Goal: Information Seeking & Learning: Check status

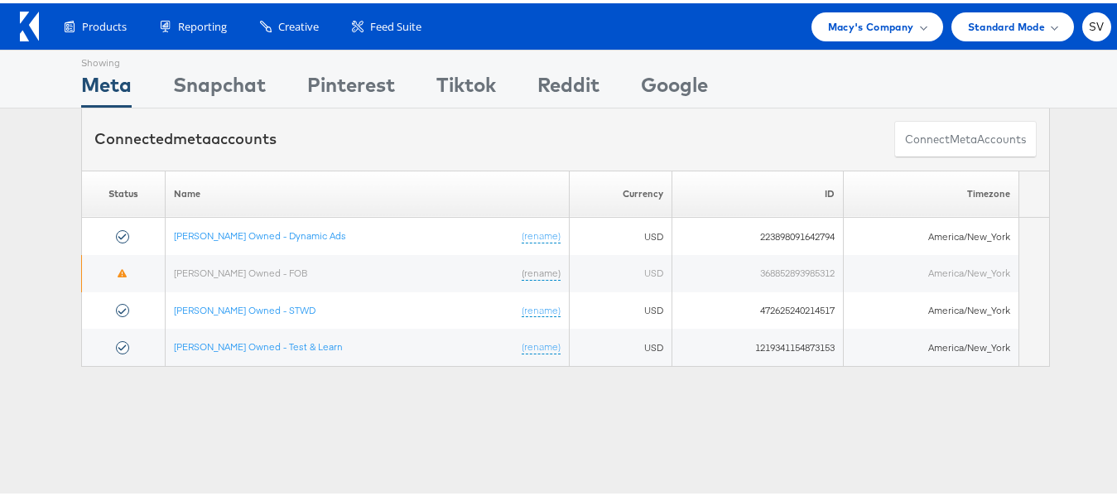
click at [801, 455] on div "Showing Meta Showing Snapchat Showing Pinterest Showing Tiktok Showing Reddit S…" at bounding box center [565, 460] width 1131 height 828
click at [886, 31] on span "Macy's Company" at bounding box center [871, 23] width 86 height 17
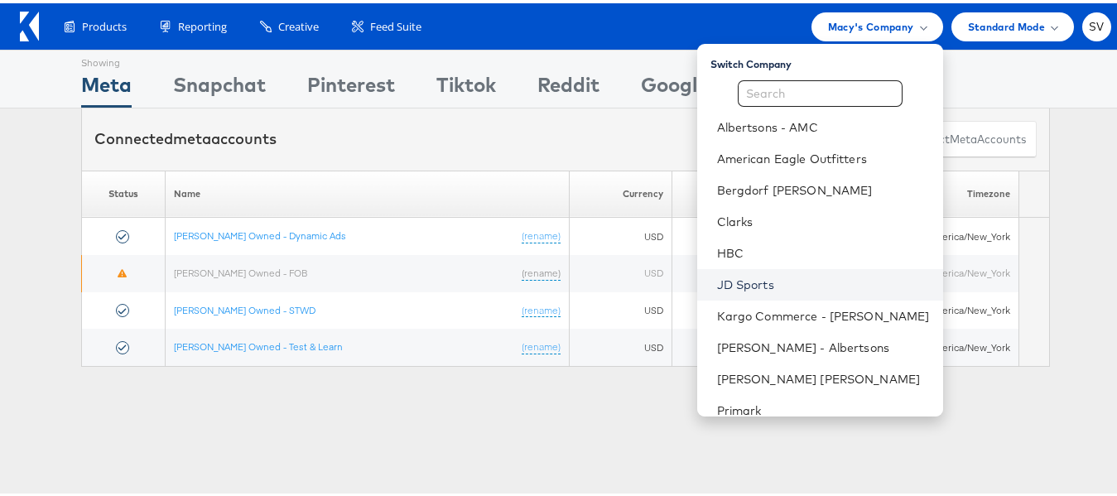
scroll to position [79, 0]
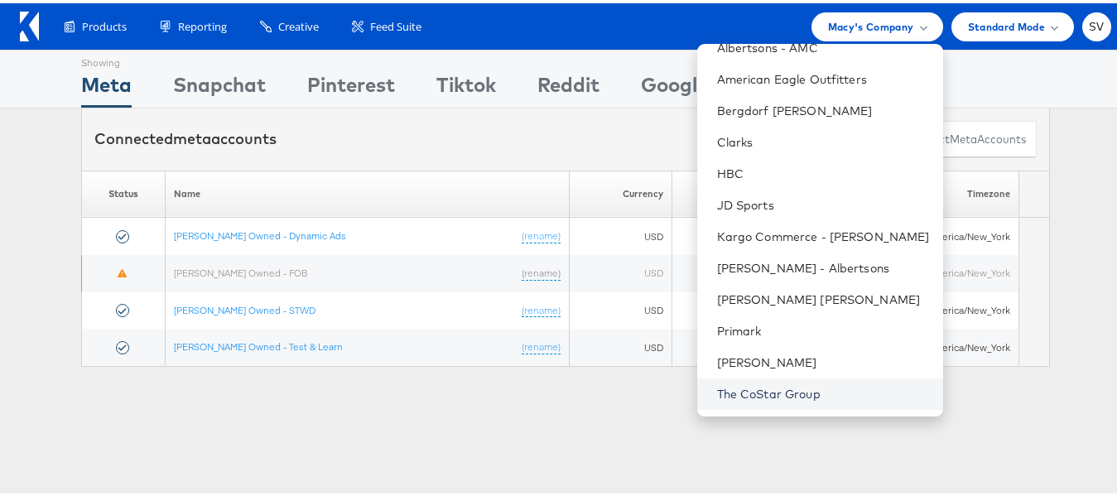
click at [761, 387] on link "The CoStar Group" at bounding box center [823, 390] width 213 height 17
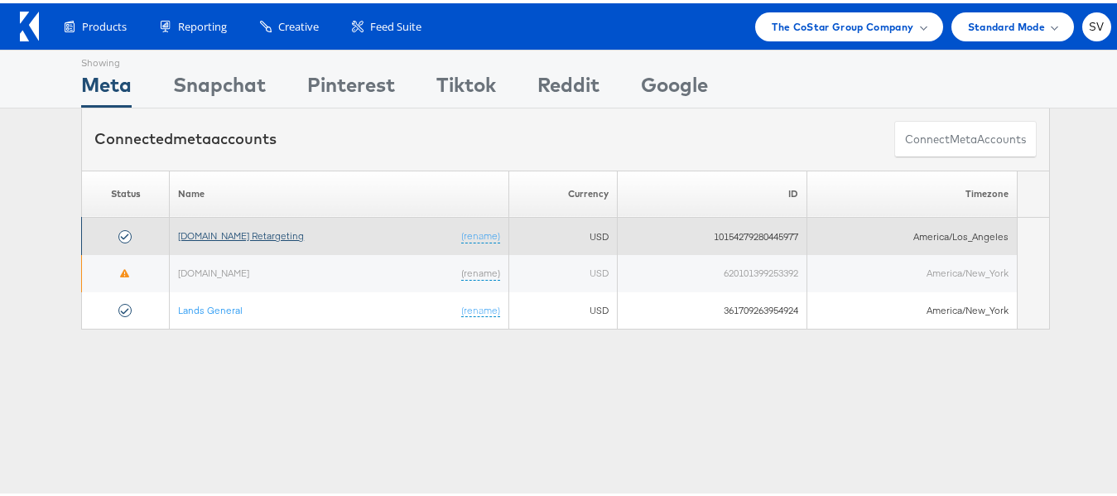
click at [255, 232] on link "[DOMAIN_NAME] Retargeting" at bounding box center [241, 232] width 126 height 12
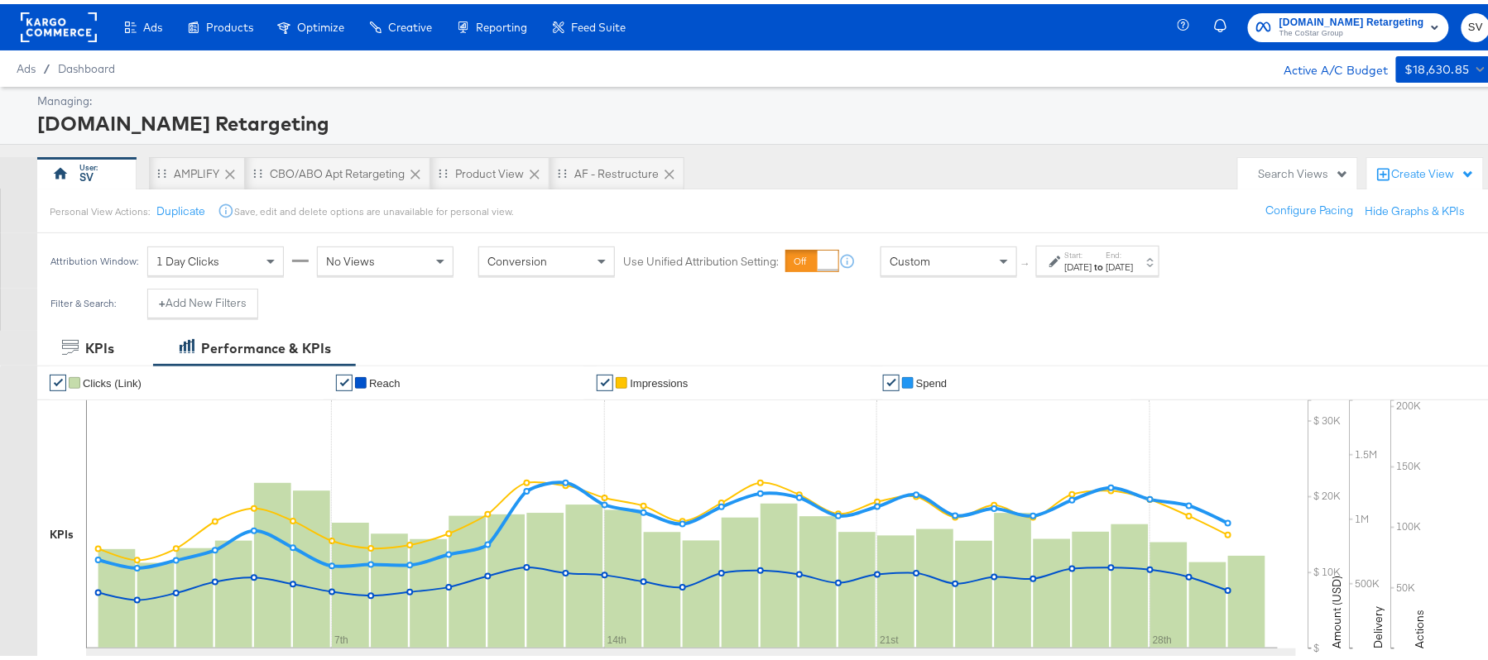
click at [1261, 164] on div "Search Views" at bounding box center [1304, 170] width 90 height 16
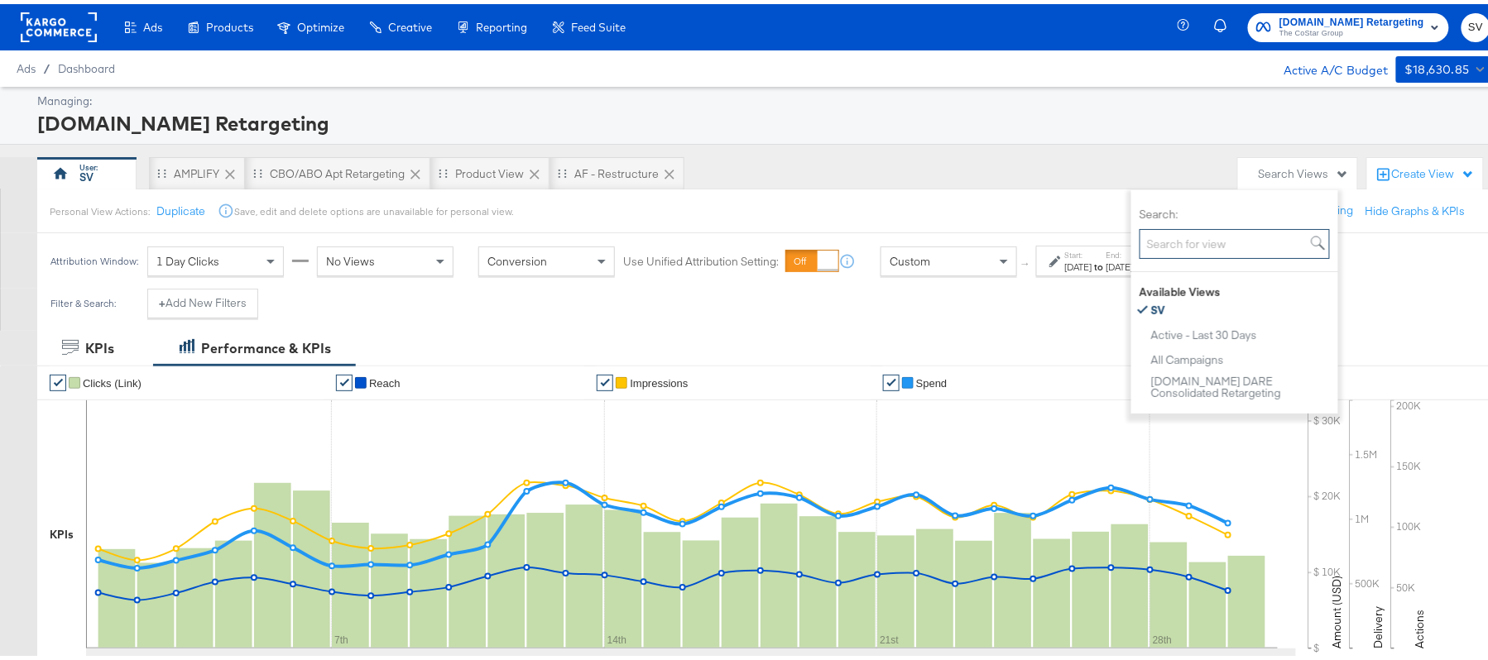
click at [1195, 239] on input "Search:" at bounding box center [1235, 240] width 190 height 31
click at [785, 99] on div "Managing:" at bounding box center [761, 97] width 1449 height 16
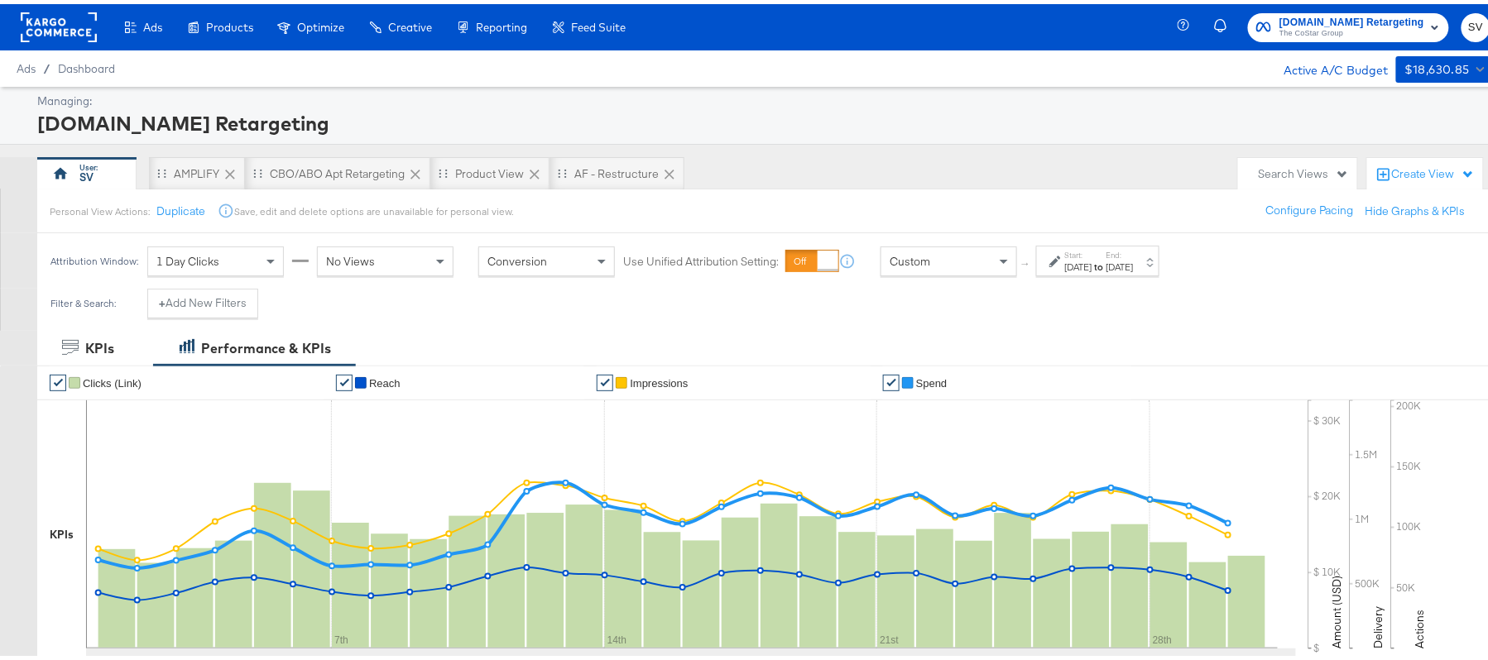
click at [1262, 156] on div "Search Views" at bounding box center [1297, 170] width 119 height 32
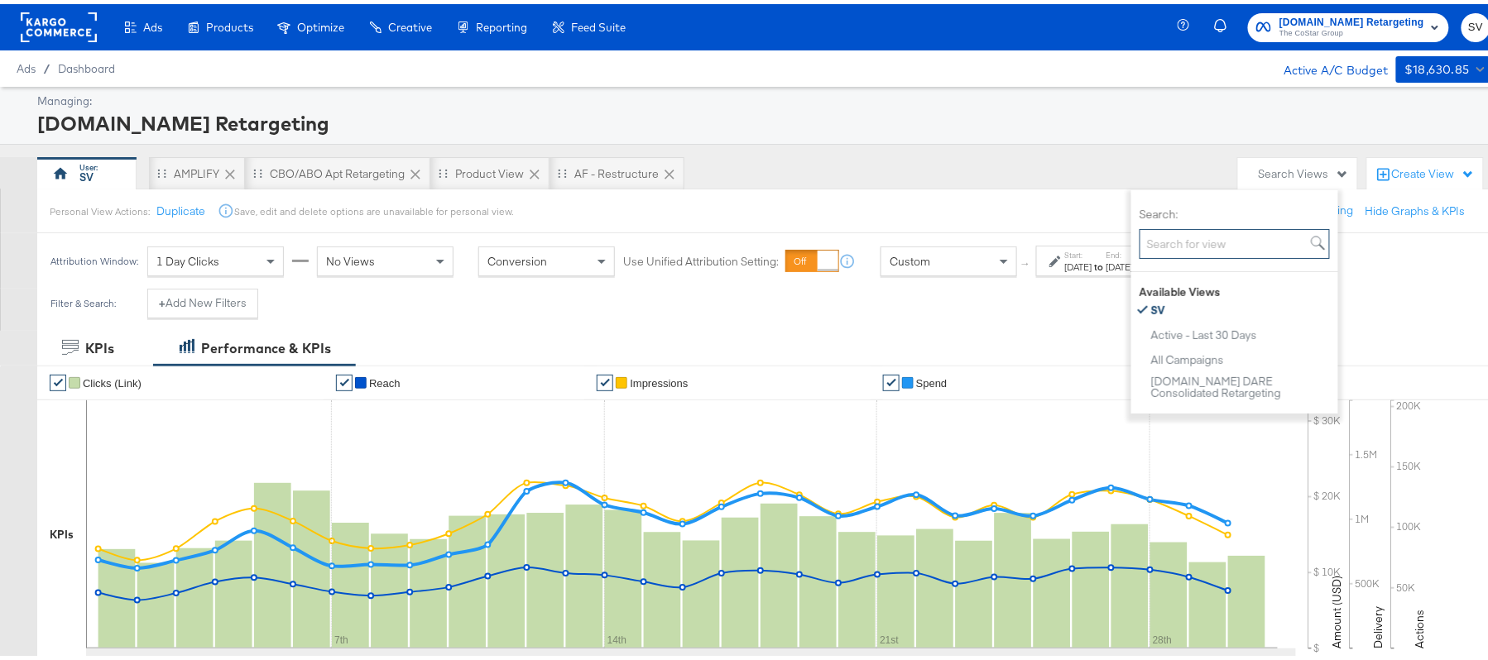
click at [1199, 237] on input "Search:" at bounding box center [1235, 240] width 190 height 31
type input "a"
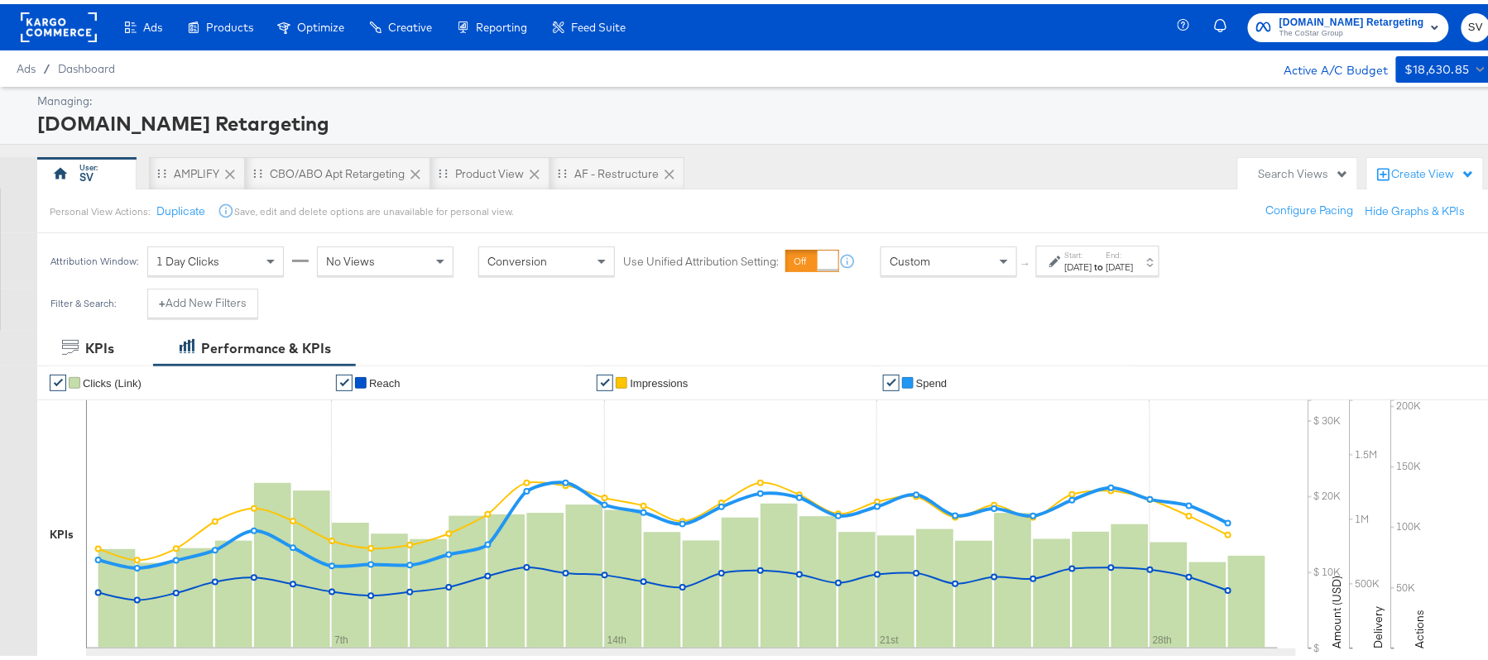
click at [1093, 260] on div "[DATE]" at bounding box center [1078, 263] width 27 height 13
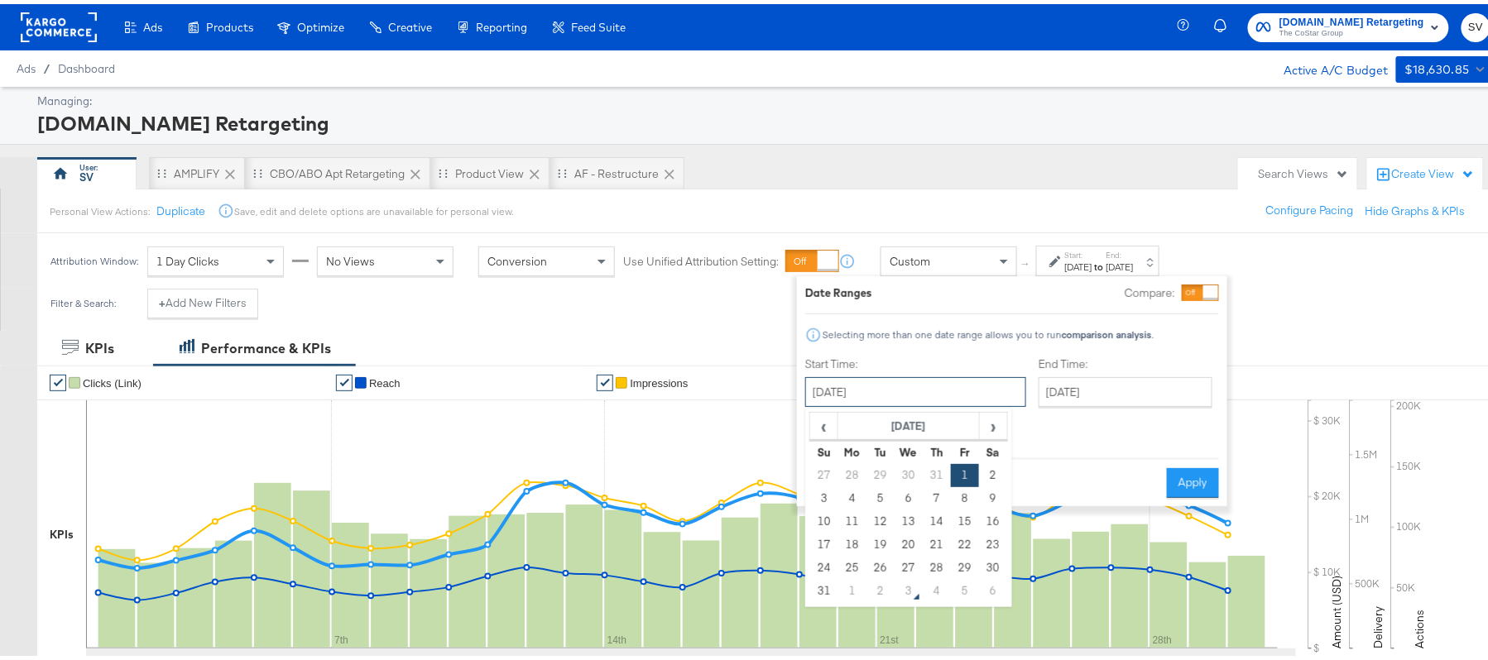
click at [905, 381] on input "[DATE]" at bounding box center [915, 388] width 221 height 30
click at [990, 422] on span "›" at bounding box center [994, 422] width 26 height 25
click at [849, 477] on td "1" at bounding box center [852, 471] width 28 height 23
type input "[DATE]"
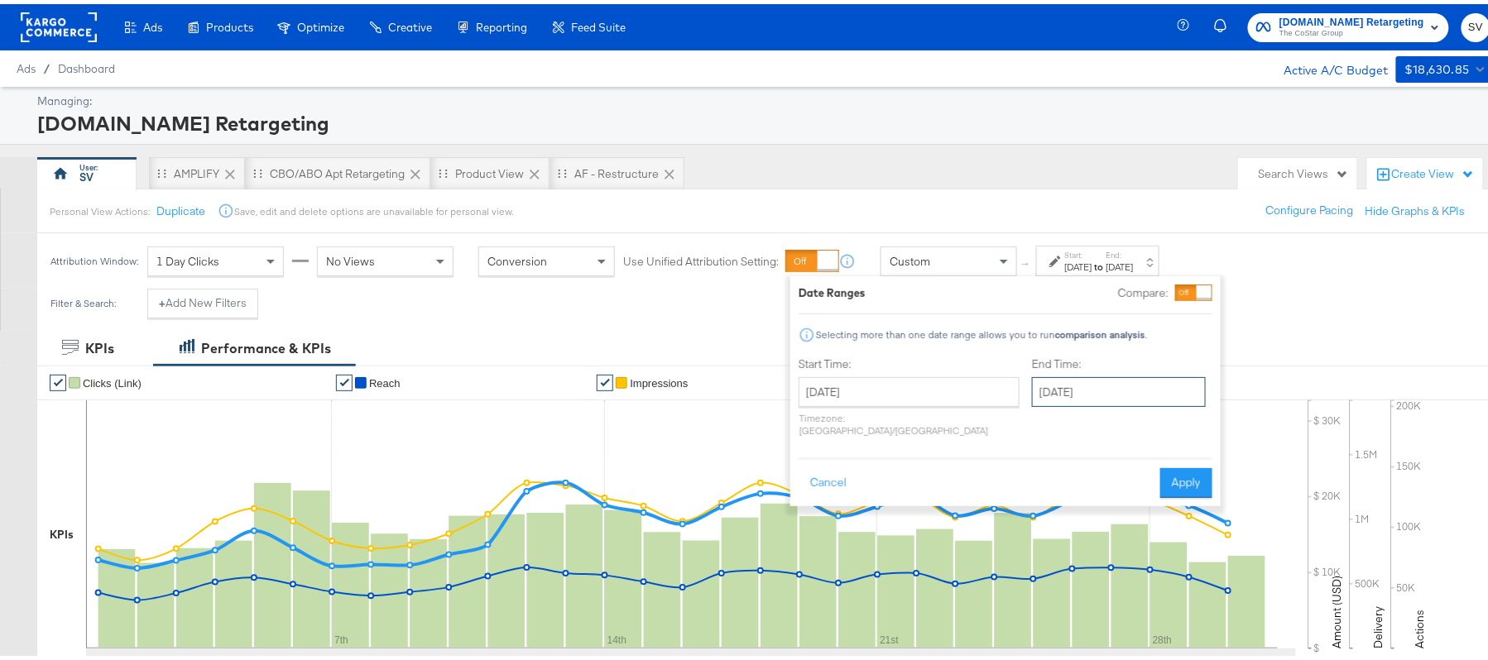
click at [1035, 392] on input "[DATE]" at bounding box center [1119, 388] width 174 height 30
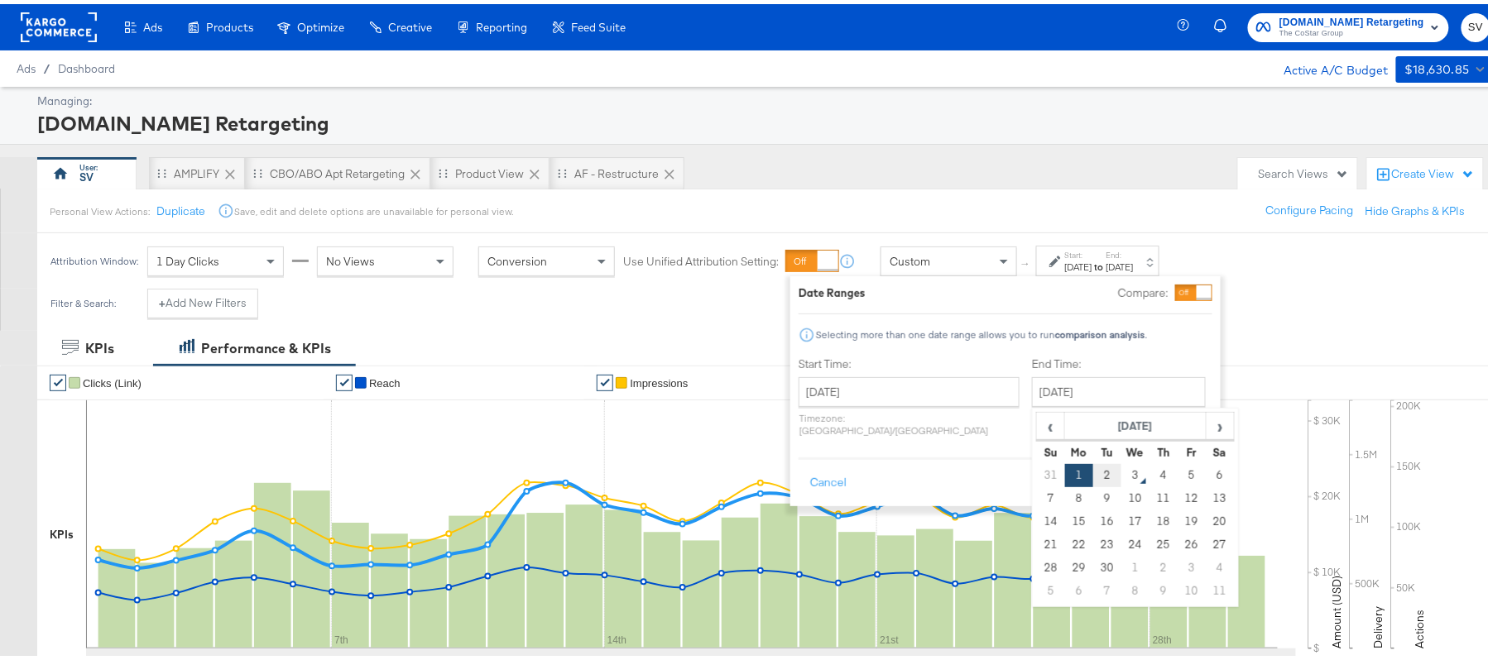
click at [1093, 470] on td "2" at bounding box center [1107, 471] width 28 height 23
type input "[DATE]"
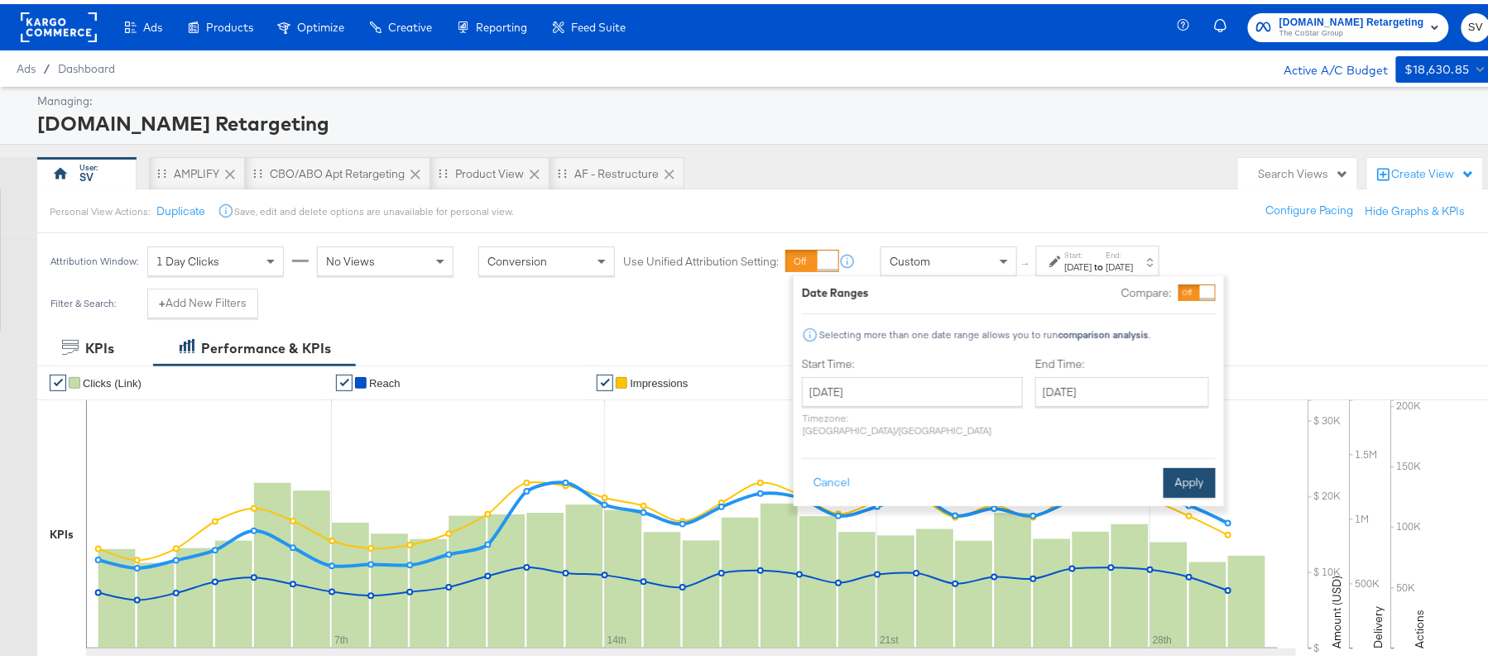
click at [1198, 464] on button "Apply" at bounding box center [1190, 479] width 52 height 30
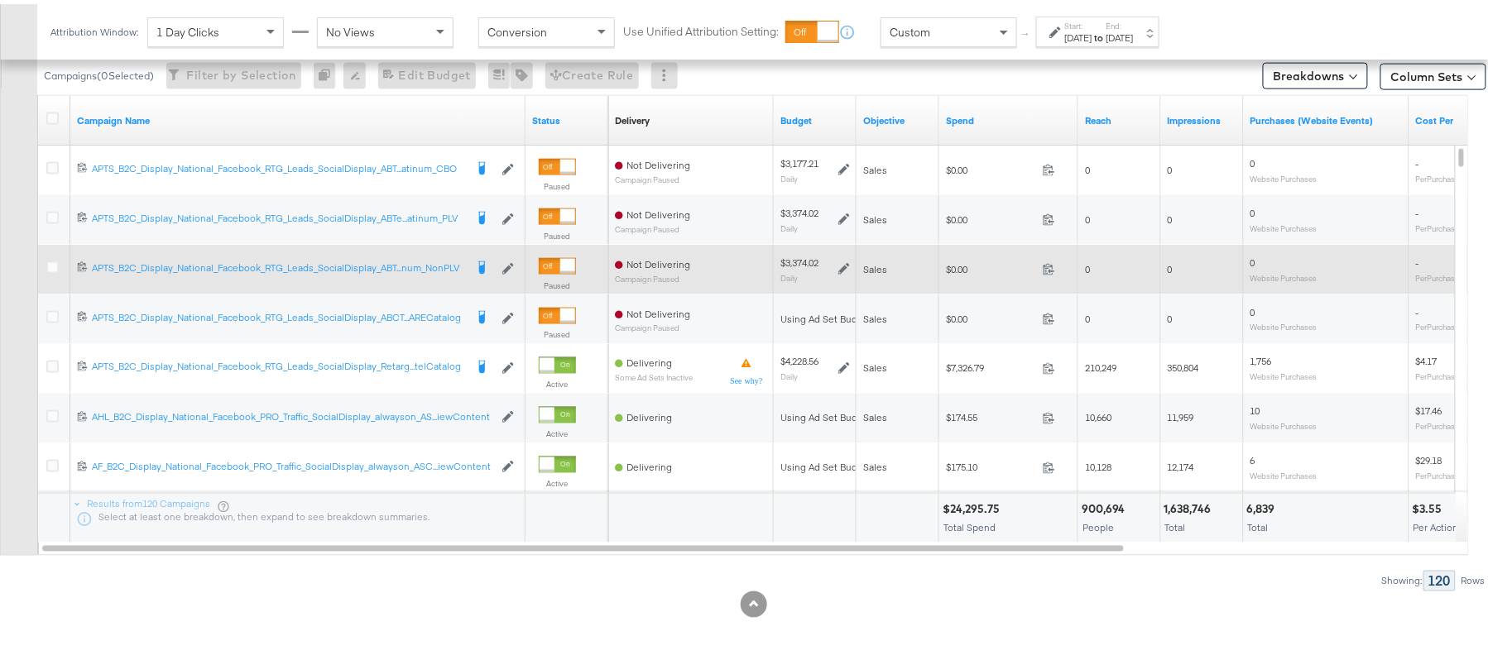
scroll to position [507, 0]
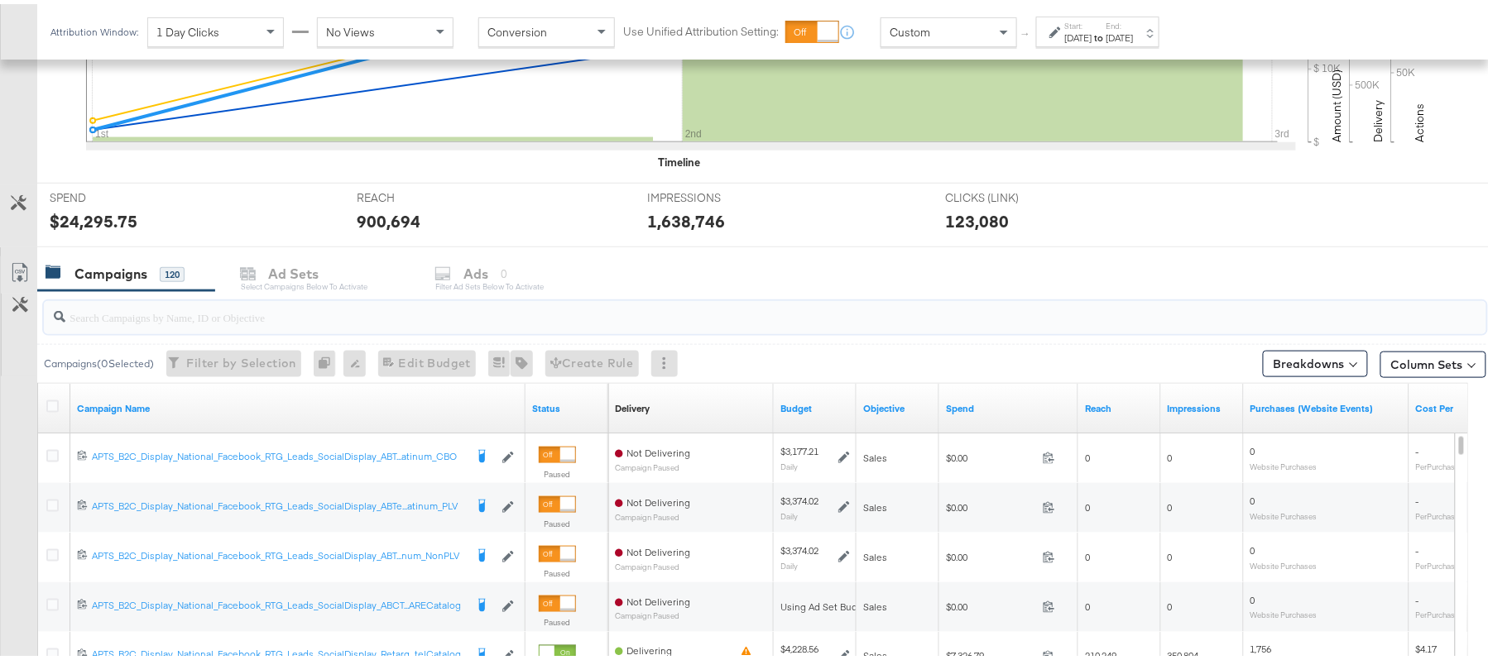
click at [270, 315] on input "search" at bounding box center [709, 307] width 1289 height 32
paste input "APTS_B2C_Display_National_Facebook_RTG_Leads_SocialDisplay_Retargeting_Diamond_…"
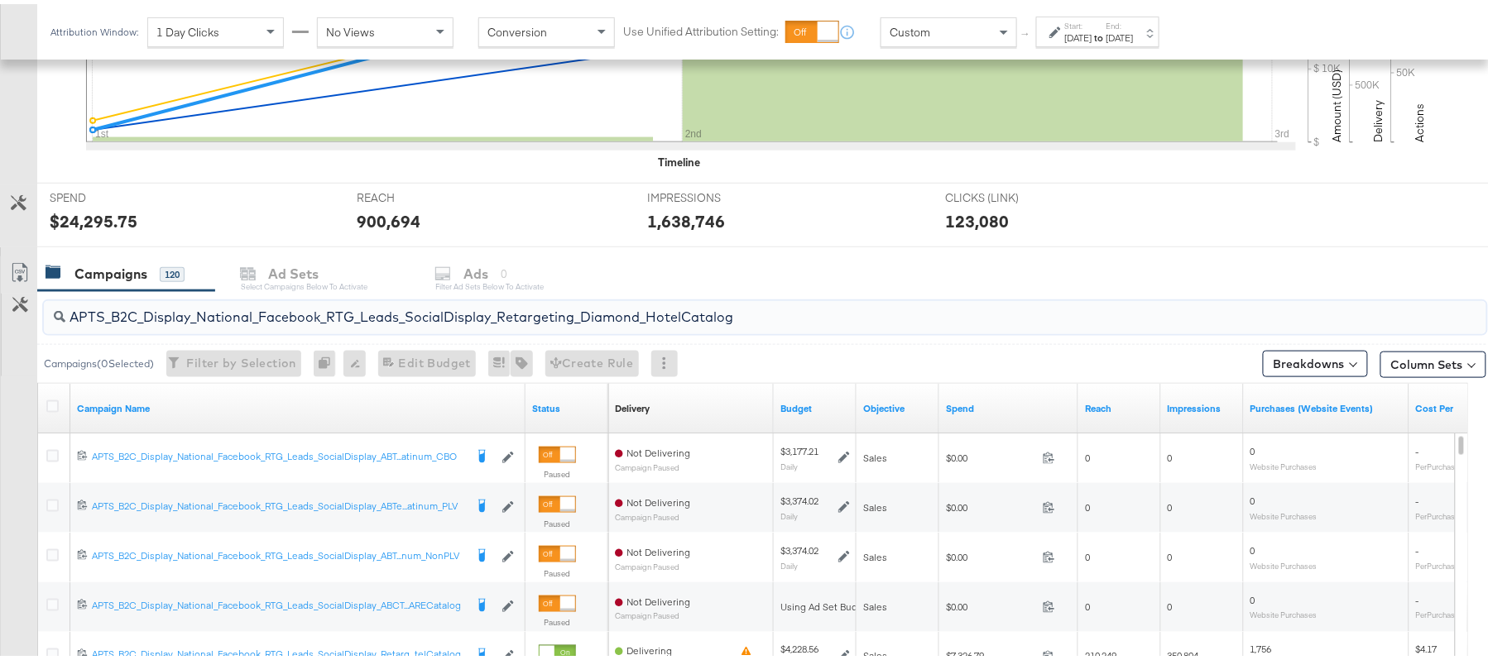
scroll to position [498, 0]
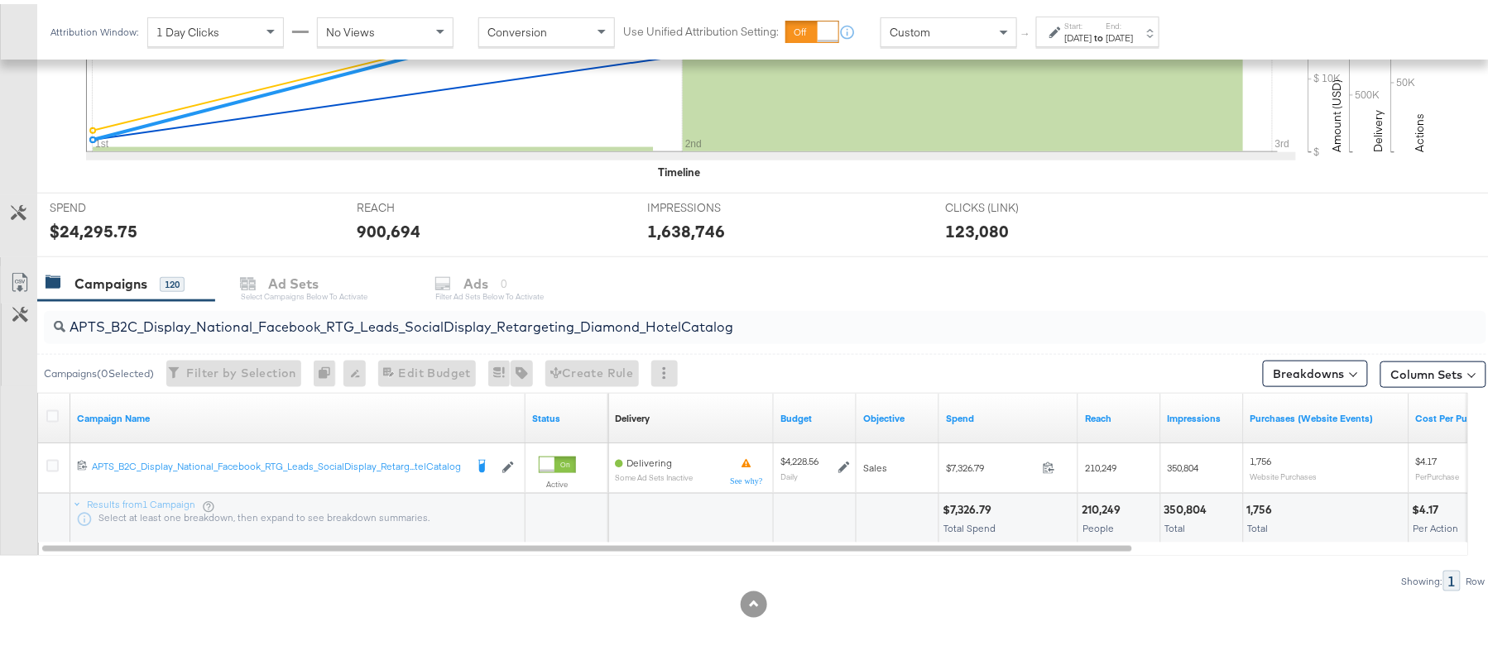
click at [968, 515] on div "$7,326.79 Total Spend" at bounding box center [1008, 515] width 138 height 50
click at [975, 507] on div "$7,326.79" at bounding box center [970, 506] width 54 height 16
copy div "7,326.79"
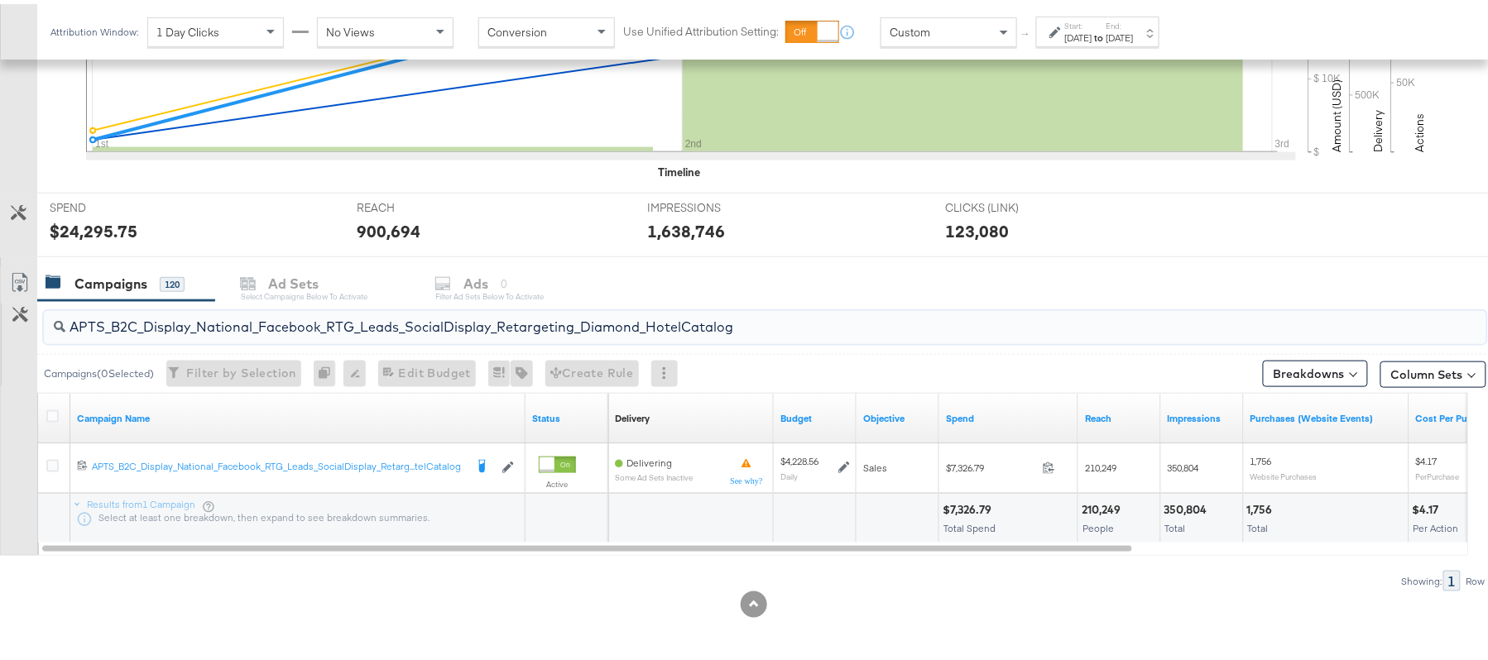
click at [391, 324] on input "APTS_B2C_Display_National_Facebook_RTG_Leads_SocialDisplay_Retargeting_Diamond_…" at bounding box center [709, 316] width 1289 height 32
paste input "alwayson_Retargeting_DARE24_DiamondPlatinum"
click at [958, 503] on div "$4,920.25" at bounding box center [971, 506] width 56 height 16
copy div "4,920.25"
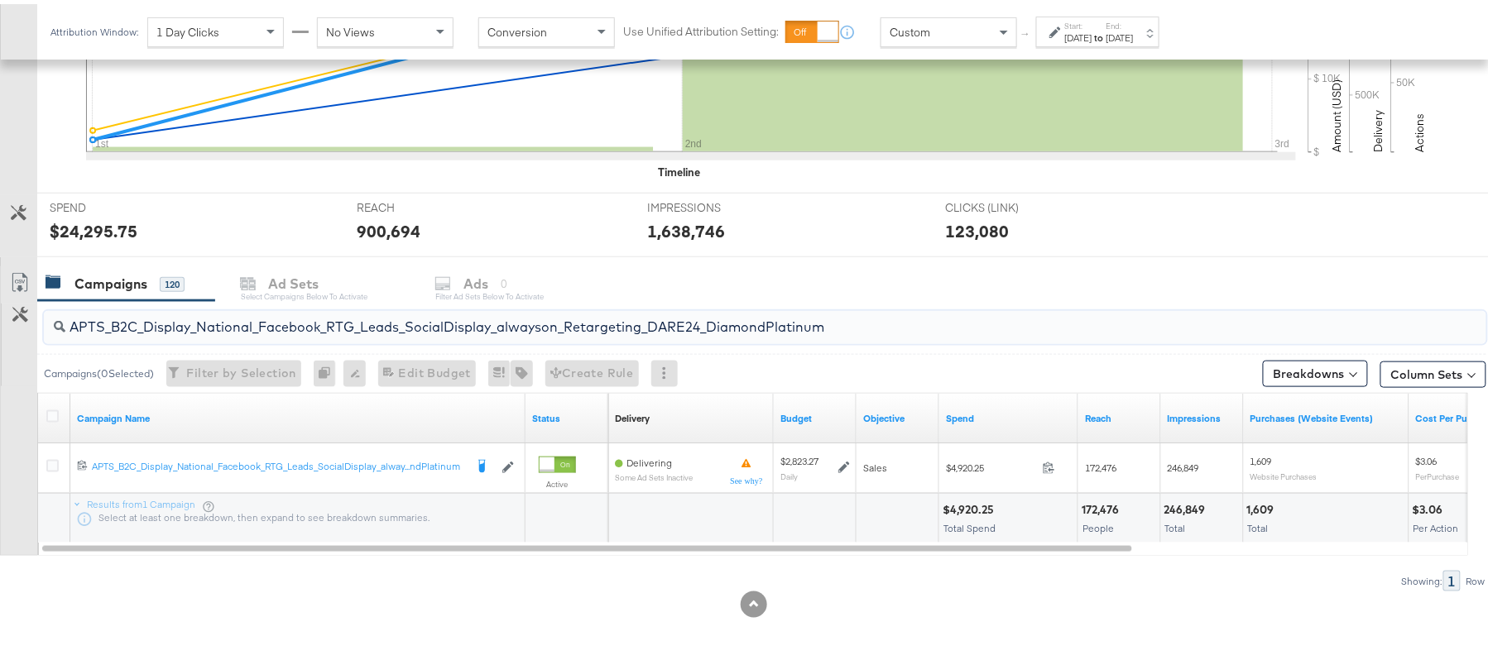
click at [300, 329] on input "APTS_B2C_Display_National_Facebook_RTG_Leads_SocialDisplay_alwayson_Retargeting…" at bounding box center [709, 316] width 1289 height 32
paste input "FR_B2C_Display_National_Facebook_RTG_Leads_SocialDisplay_alwayson_Retargeting_FR"
click at [964, 505] on div "$1,118.56" at bounding box center [968, 506] width 50 height 16
copy div "1,118.56"
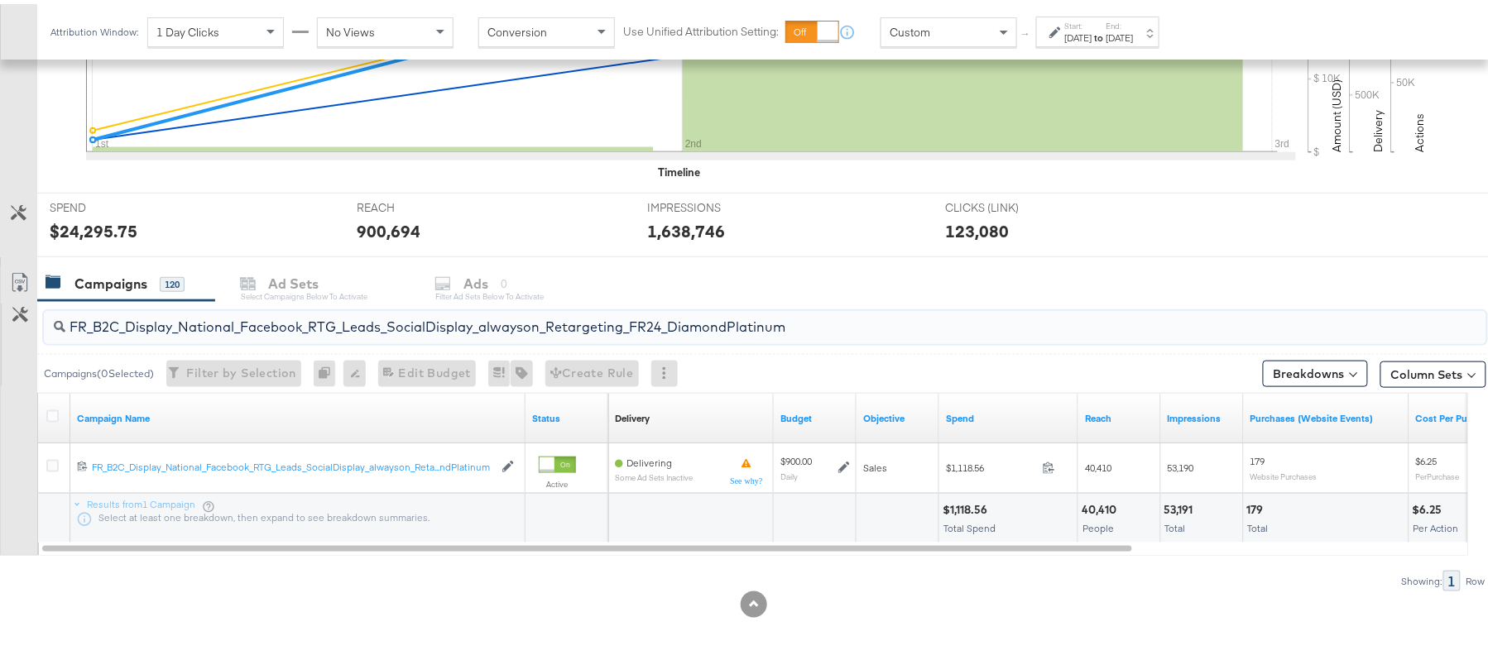
click at [339, 324] on input "FR_B2C_Display_National_Facebook_RTG_Leads_SocialDisplay_alwayson_Retargeting_F…" at bounding box center [709, 316] width 1289 height 32
paste input "AF_B2C_Display_National_Facebook_RTG_Leads_SocialDisplay_alwayson_Retargeting_AF"
click at [971, 502] on div "$289.51" at bounding box center [965, 506] width 45 height 16
copy div "289.51"
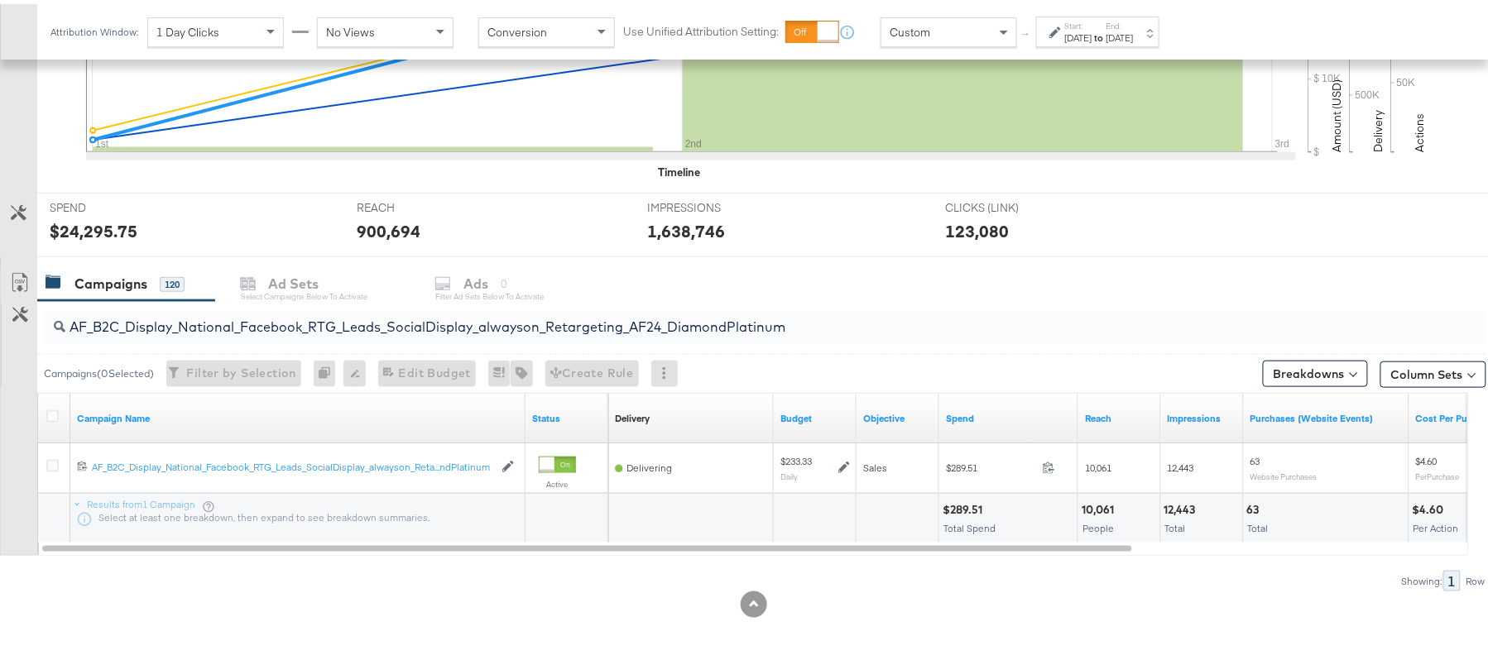
click at [296, 336] on div "AF_B2C_Display_National_Facebook_RTG_Leads_SocialDisplay_alwayson_Retargeting_A…" at bounding box center [765, 323] width 1443 height 33
paste input "HL_B2C_Display_National_Facebook_RTG_Leads_SocialDisplay_alwayson_Retargeting_A…"
click at [960, 504] on div "$296.47" at bounding box center [966, 506] width 47 height 16
copy div "296.47"
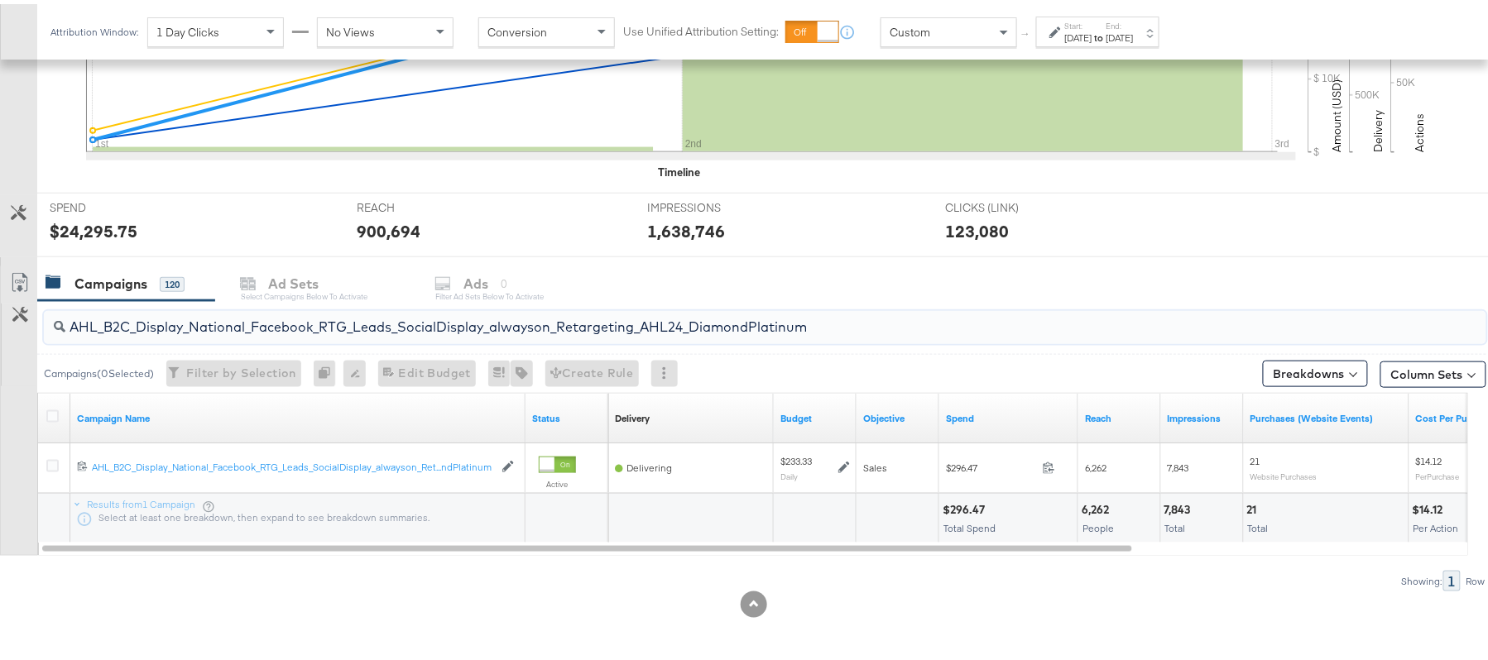
click at [300, 309] on input "AHL_B2C_Display_National_Facebook_RTG_Leads_SocialDisplay_alwayson_Retargeting_…" at bounding box center [709, 316] width 1289 height 32
paste input "PTS_B2C_Display_National_Facebook_PRO_Traffic_SocialDisplay_alwayson_ASC_DARE24…"
click at [967, 500] on div "$3,010.13" at bounding box center [969, 506] width 52 height 16
copy div "3,010.13"
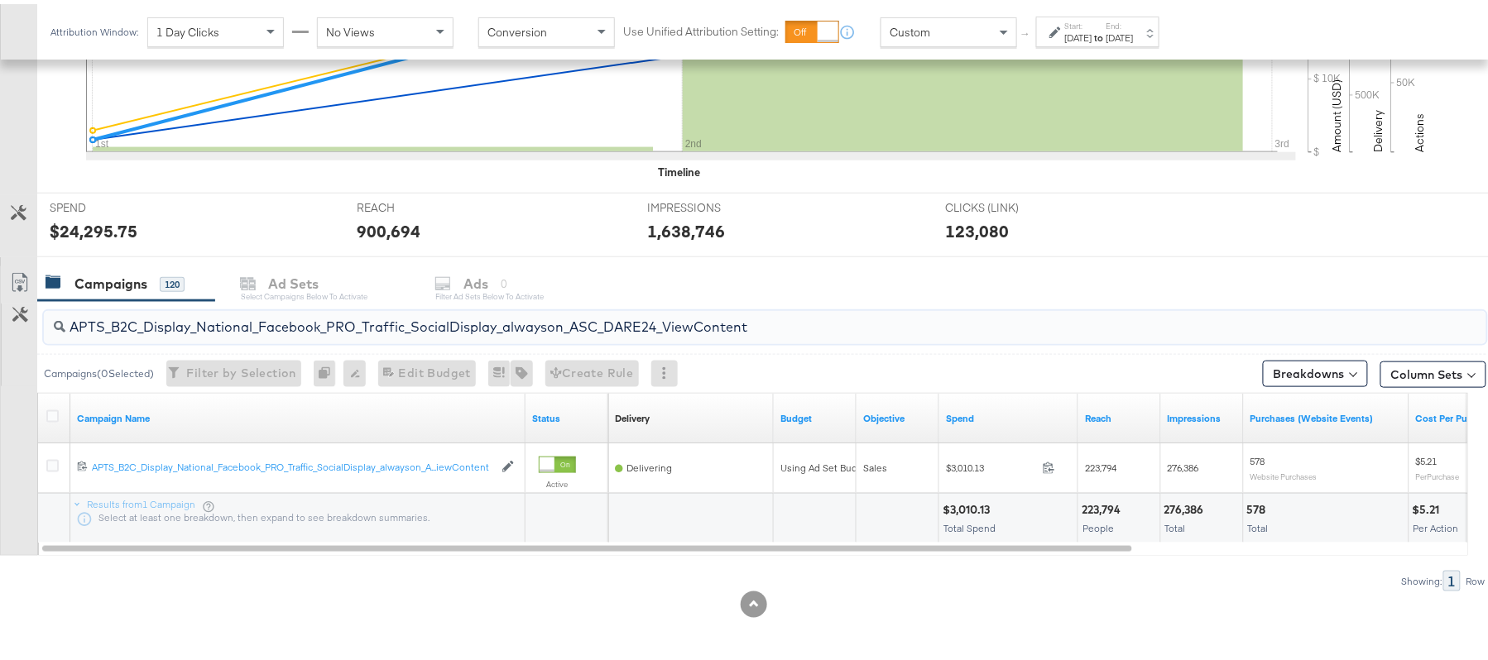
click at [303, 319] on input "APTS_B2C_Display_National_Facebook_PRO_Traffic_SocialDisplay_alwayson_ASC_DARE2…" at bounding box center [709, 316] width 1289 height 32
paste input "Leads_SocialDisplay_alwayson_ASC_DARE24_Purchase"
click at [965, 500] on div "$2,402.16" at bounding box center [970, 506] width 54 height 16
copy div "2,402.16"
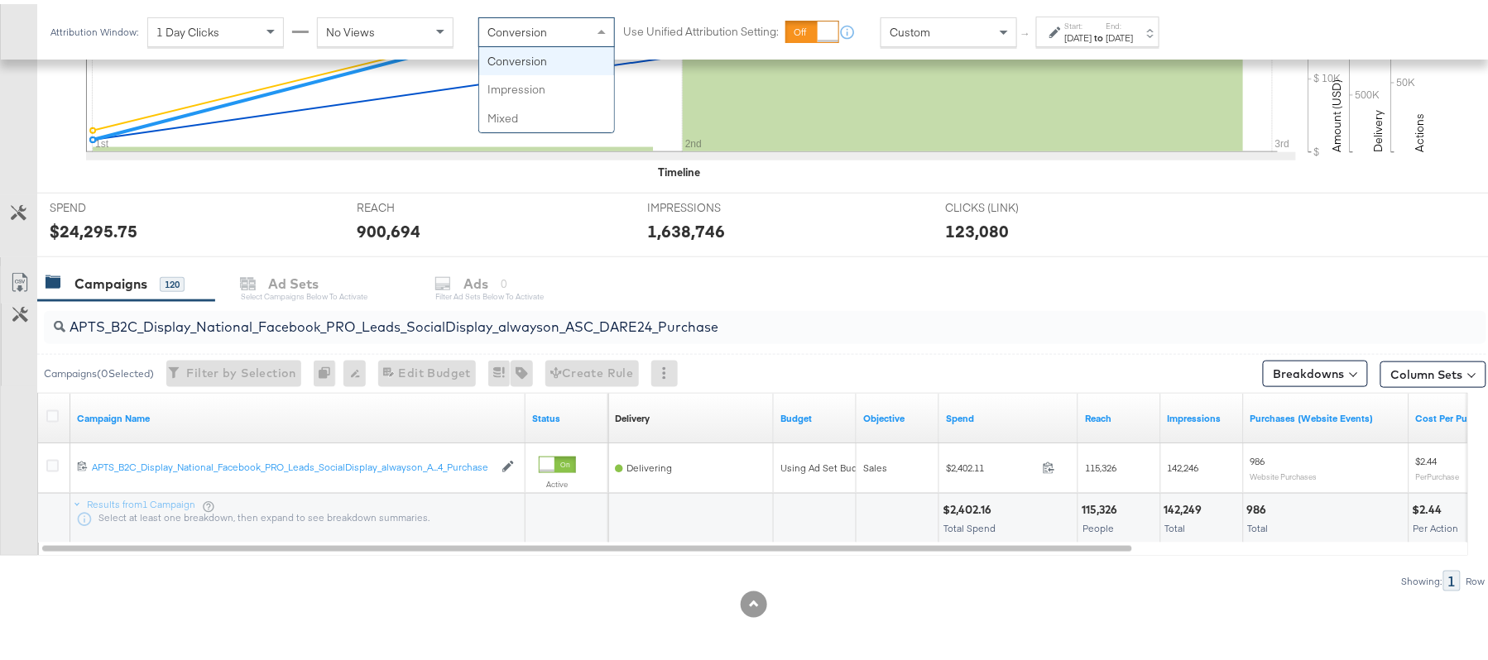
click at [480, 31] on div "Conversion" at bounding box center [546, 28] width 135 height 28
click at [293, 321] on input "APTS_B2C_Display_National_Facebook_PRO_Leads_SocialDisplay_alwayson_ASC_DARE24_…" at bounding box center [709, 316] width 1289 height 32
paste input "F_B2C_Display_National_Facebook_PRO_Traffic_SocialDisplay_alwayson_ASC_AF24_Vie…"
click at [958, 504] on div "$175.11" at bounding box center [963, 506] width 40 height 16
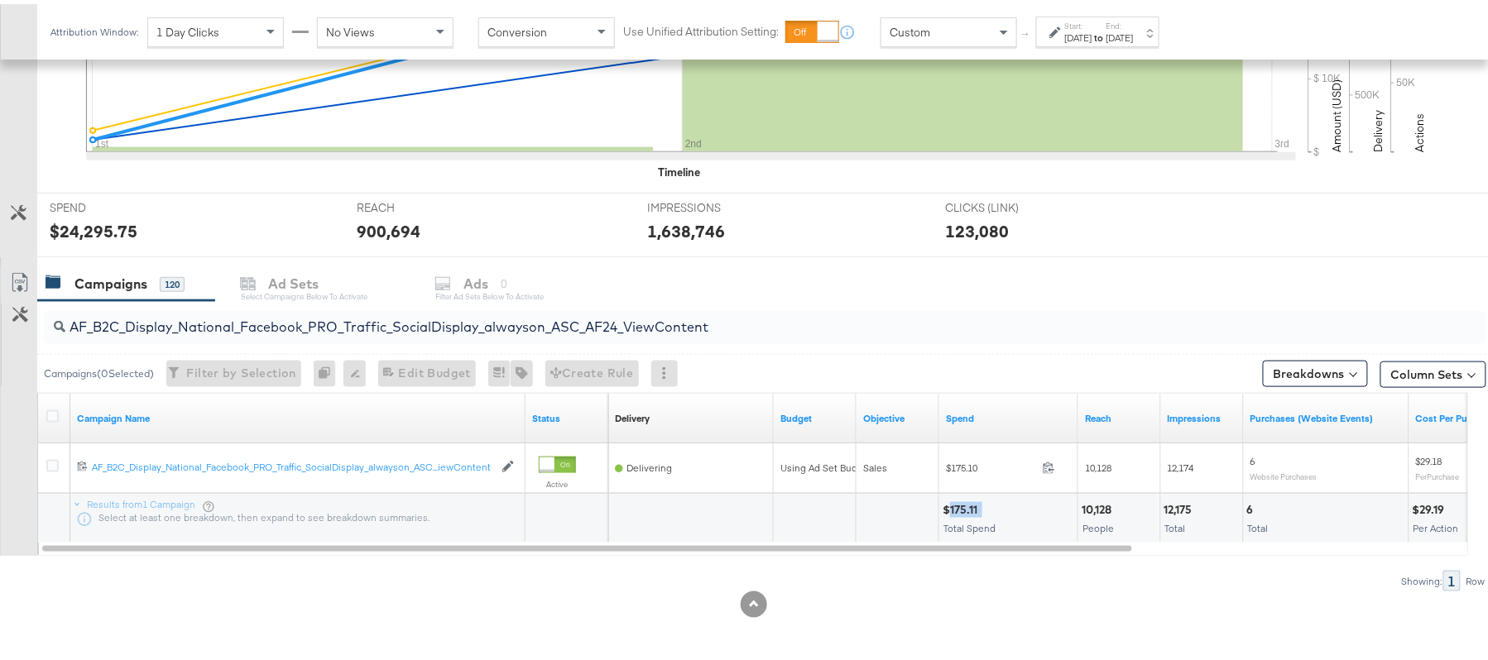
copy div "175.11"
click at [364, 322] on input "AF_B2C_Display_National_Facebook_PRO_Traffic_SocialDisplay_alwayson_ASC_AF24_Vi…" at bounding box center [709, 316] width 1289 height 32
paste input "FR_B2C_Display_National_Facebook_PRO_Traffic_SocialDisplay_alwayson_ASC_FR"
click at [964, 503] on div "$1,270.93" at bounding box center [969, 506] width 53 height 16
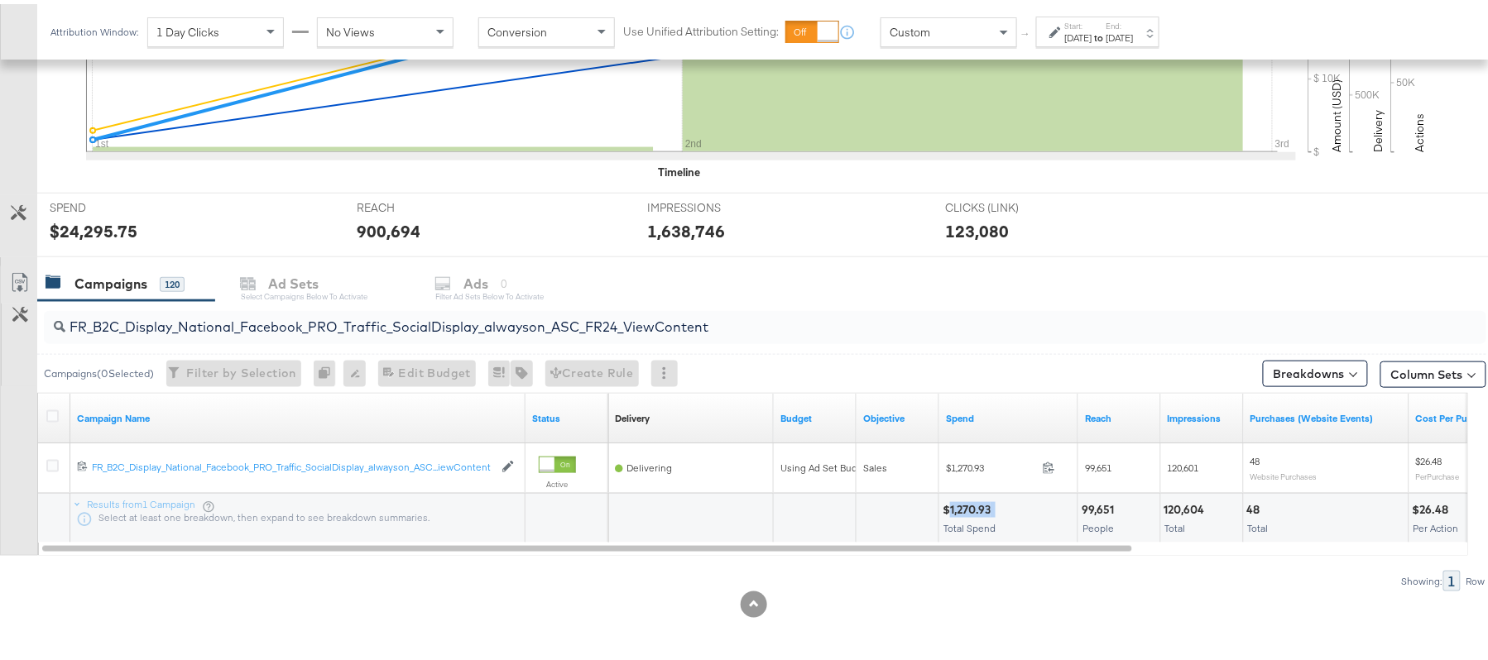
copy div "1,270.93"
click at [319, 306] on input "FR_B2C_Display_National_Facebook_PRO_Traffic_SocialDisplay_alwayson_ASC_FR24_Vi…" at bounding box center [709, 316] width 1289 height 32
paste input "AHL_B2C_Display_National_Facebook_PRO_Traffic_SocialDisplay_alwayson_ASC_AHL"
type input "AHL_B2C_Display_National_Facebook_PRO_Traffic_SocialDisplay_alwayson_ASC_AHL24_…"
click at [963, 511] on div "$174.56" at bounding box center [966, 506] width 46 height 16
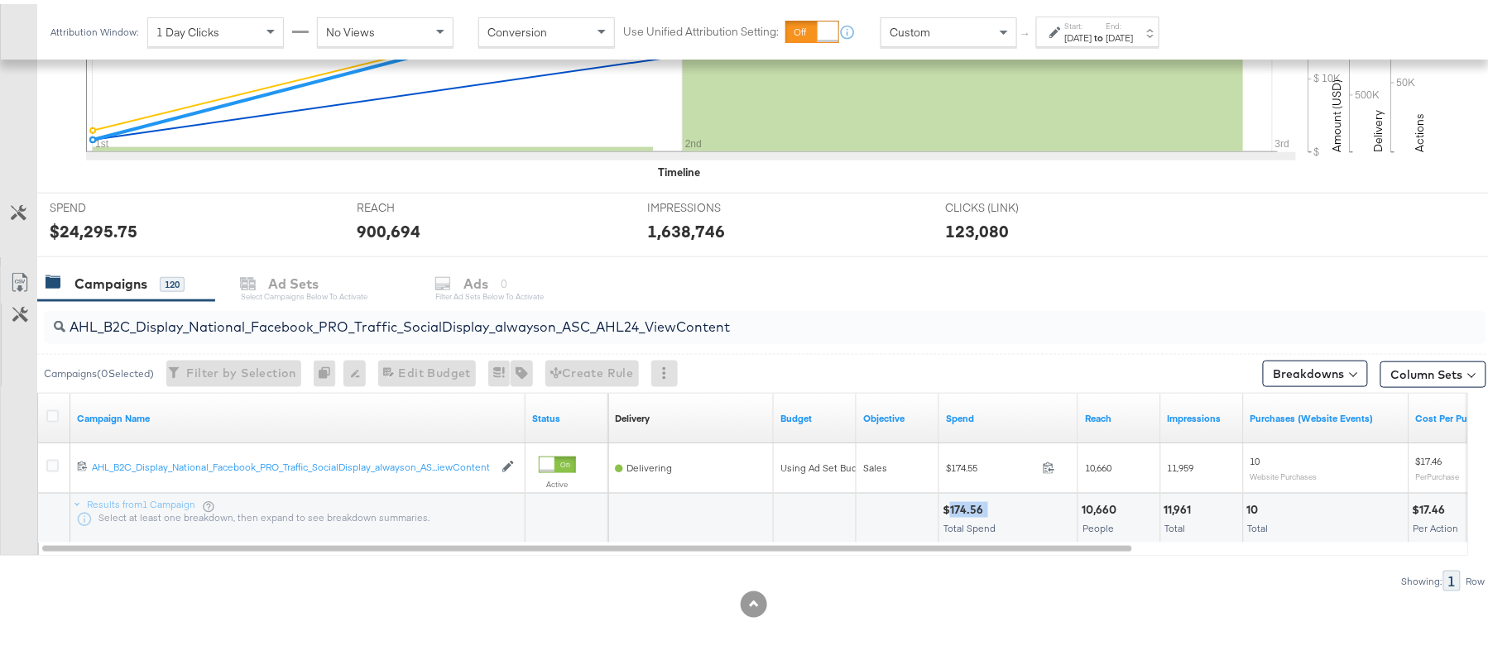
click at [963, 511] on div "$174.56" at bounding box center [966, 506] width 46 height 16
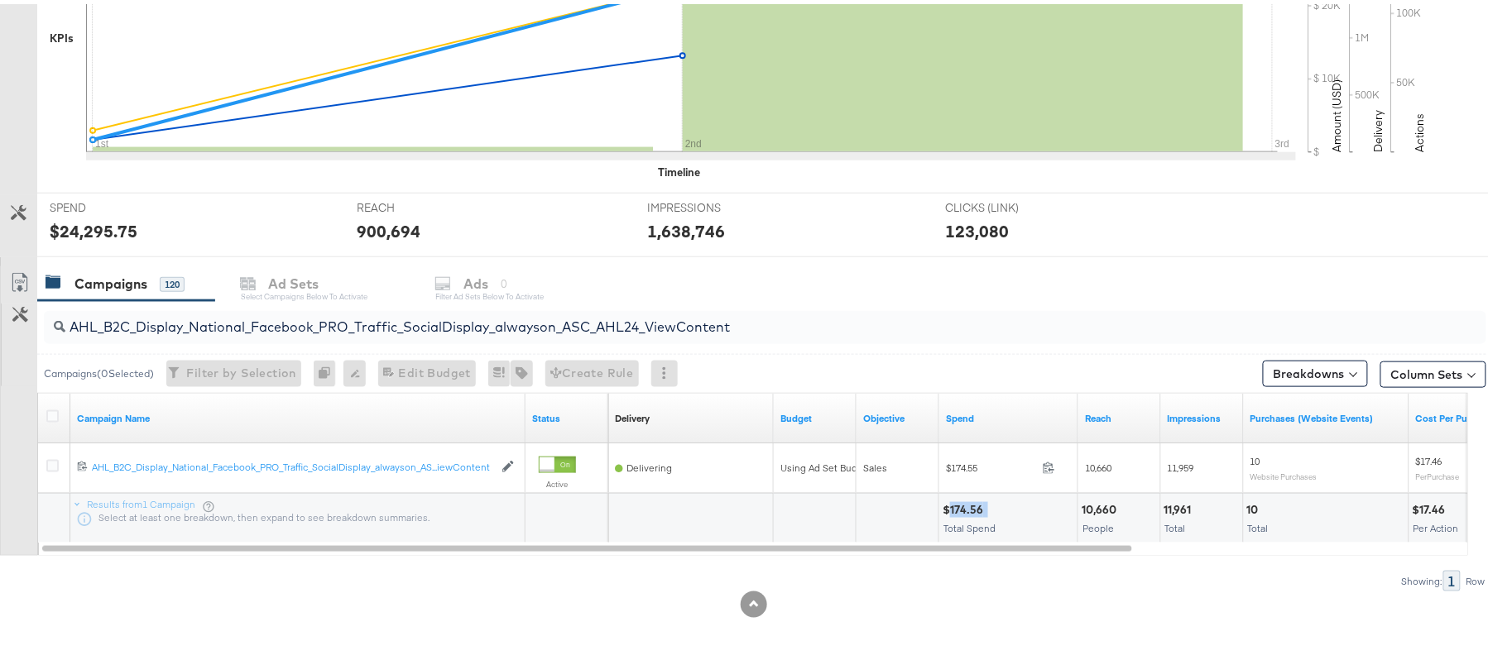
scroll to position [0, 0]
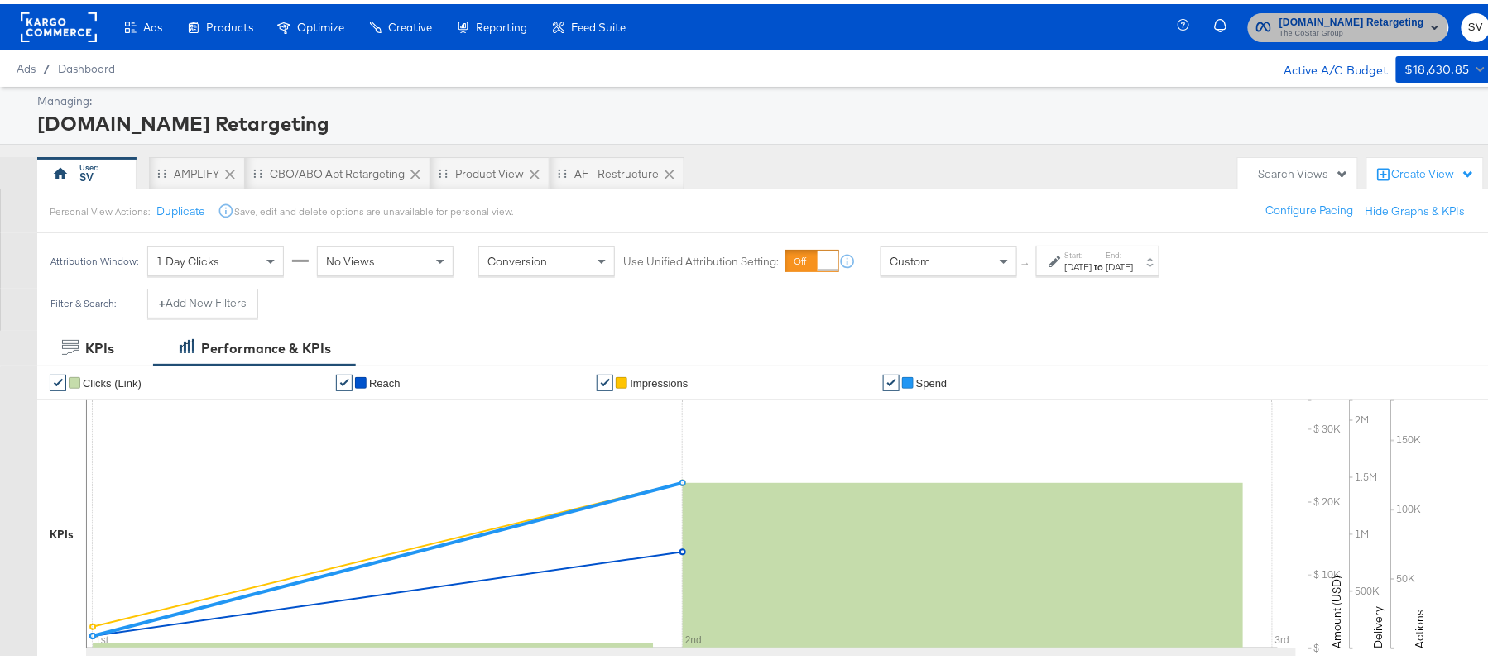
click at [1318, 20] on span "[DOMAIN_NAME] Retargeting" at bounding box center [1352, 18] width 145 height 17
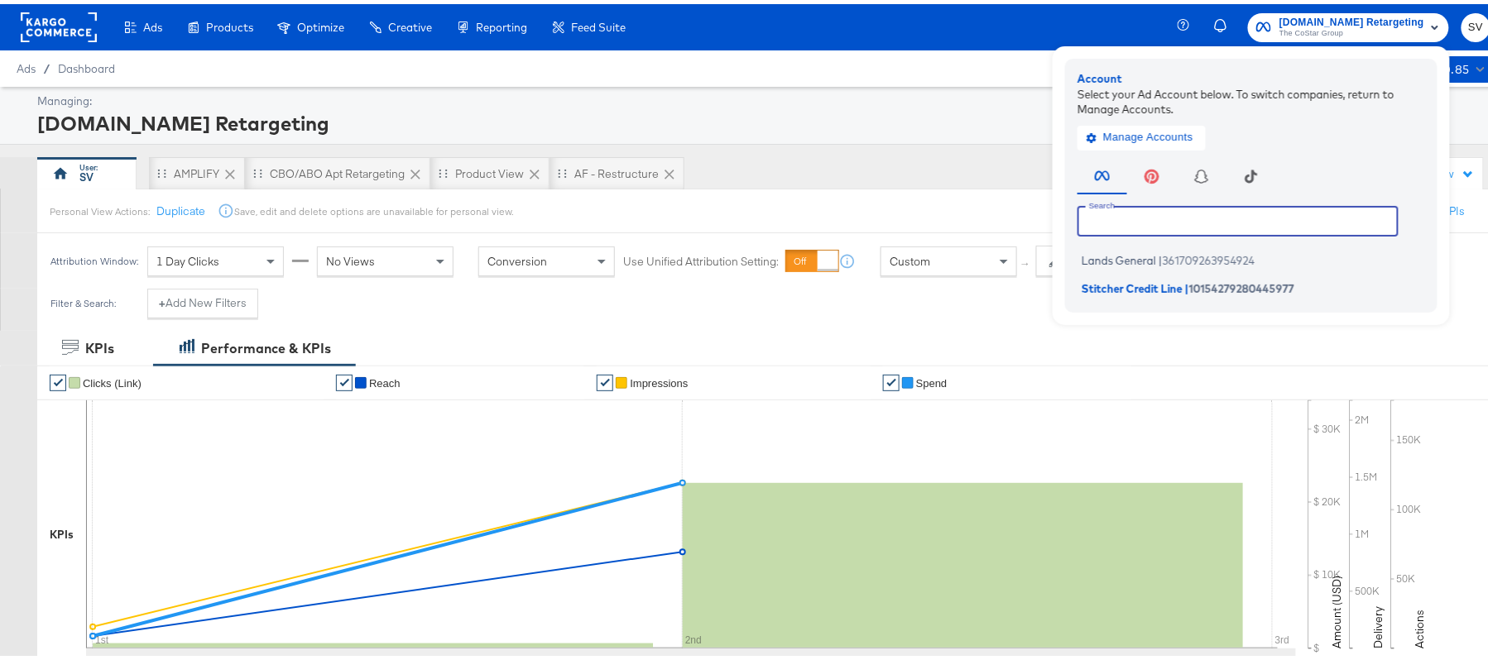
click at [1140, 207] on input "text" at bounding box center [1238, 217] width 321 height 30
type input "land"
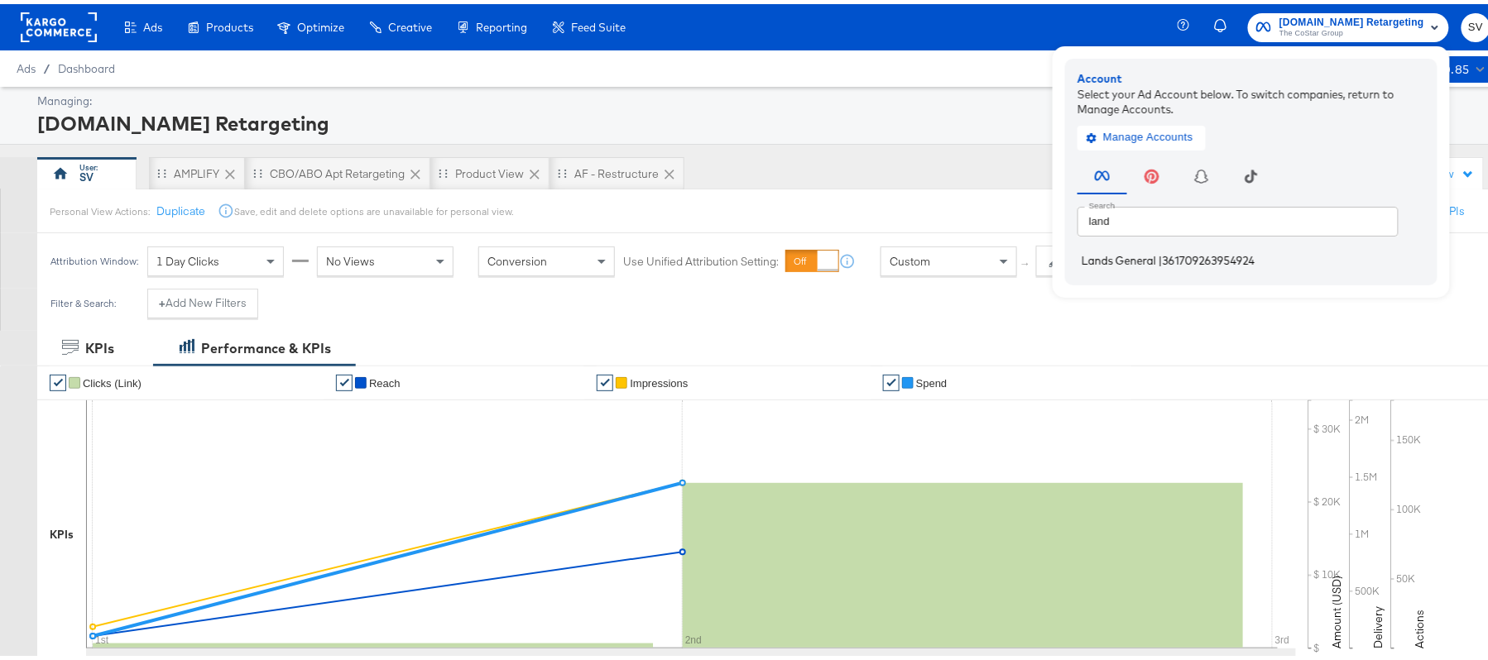
click at [1093, 253] on span "Lands General" at bounding box center [1119, 256] width 74 height 13
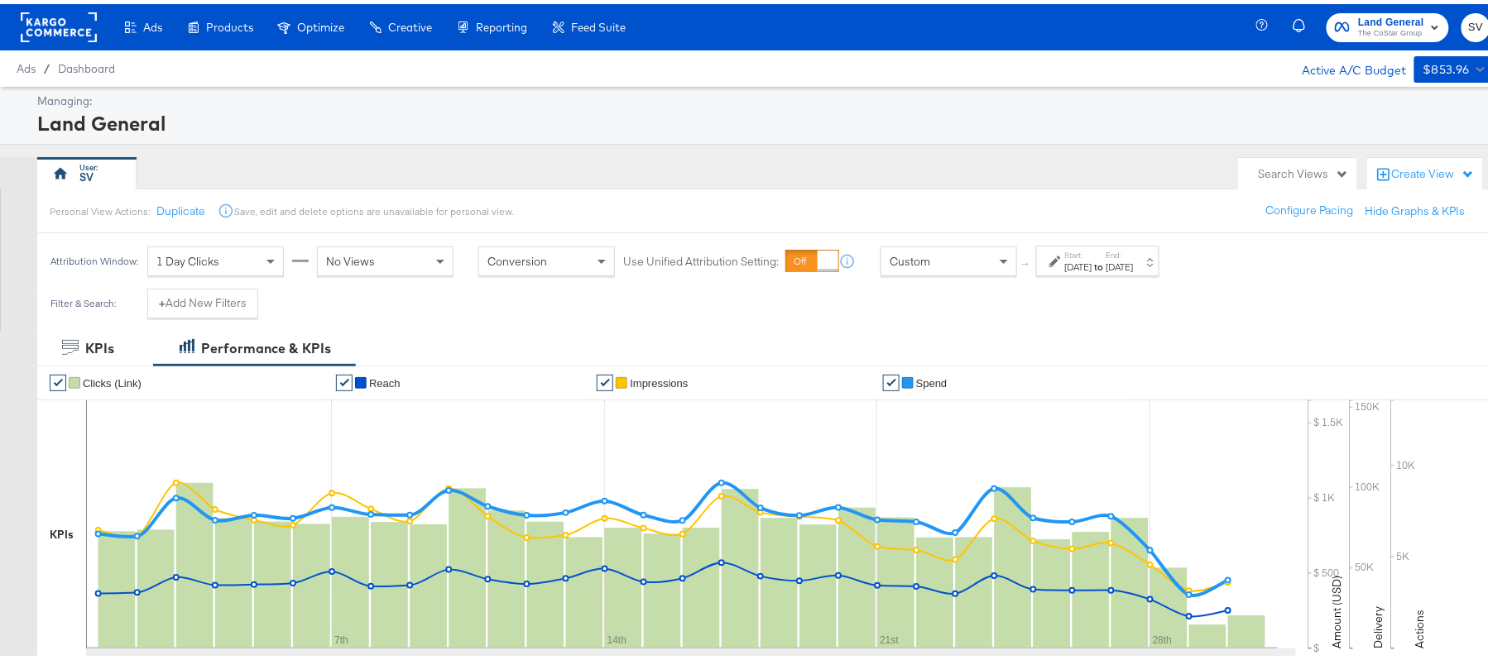
click at [1134, 262] on div "[DATE]" at bounding box center [1120, 263] width 27 height 13
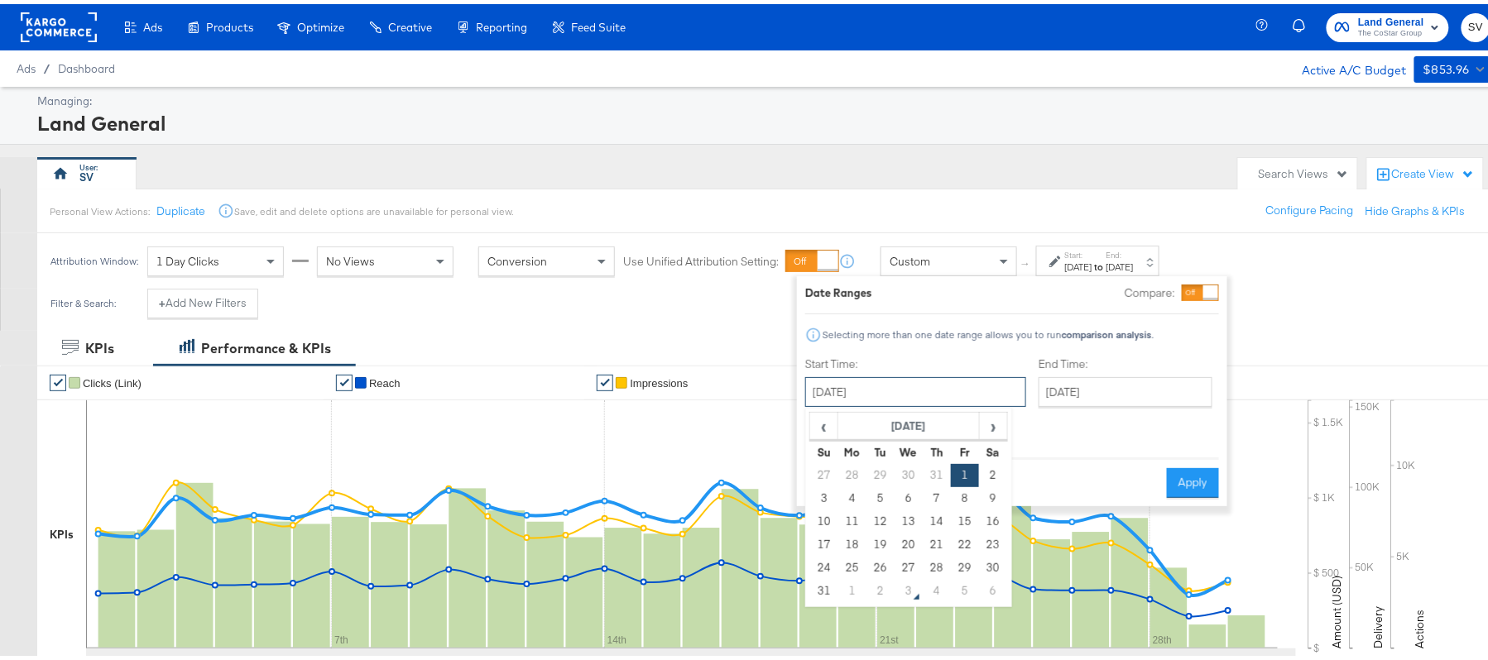
click at [954, 379] on input "[DATE]" at bounding box center [915, 388] width 221 height 30
click at [991, 430] on span "›" at bounding box center [994, 422] width 26 height 25
click at [857, 478] on td "1" at bounding box center [852, 471] width 28 height 23
type input "[DATE]"
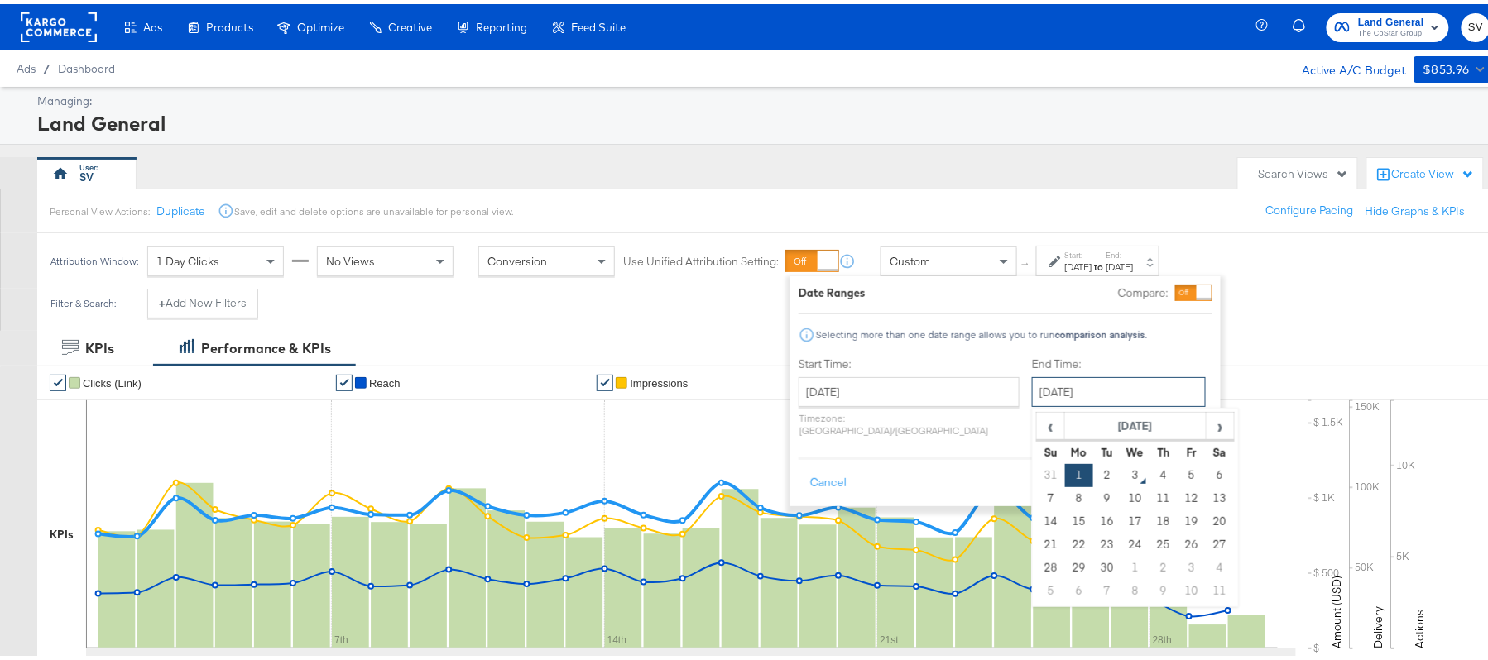
click at [1046, 391] on input "[DATE]" at bounding box center [1119, 388] width 174 height 30
click at [1093, 477] on td "2" at bounding box center [1107, 471] width 28 height 23
type input "[DATE]"
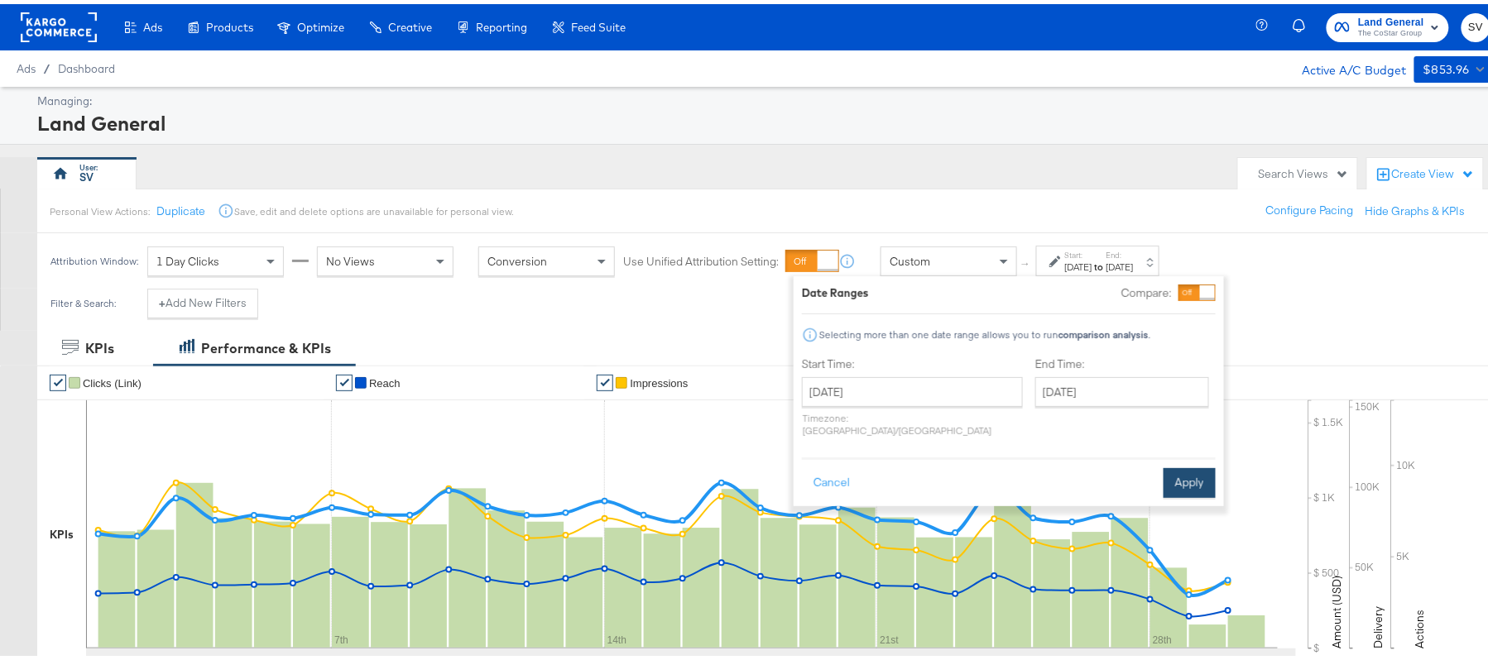
click at [1172, 467] on button "Apply" at bounding box center [1190, 479] width 52 height 30
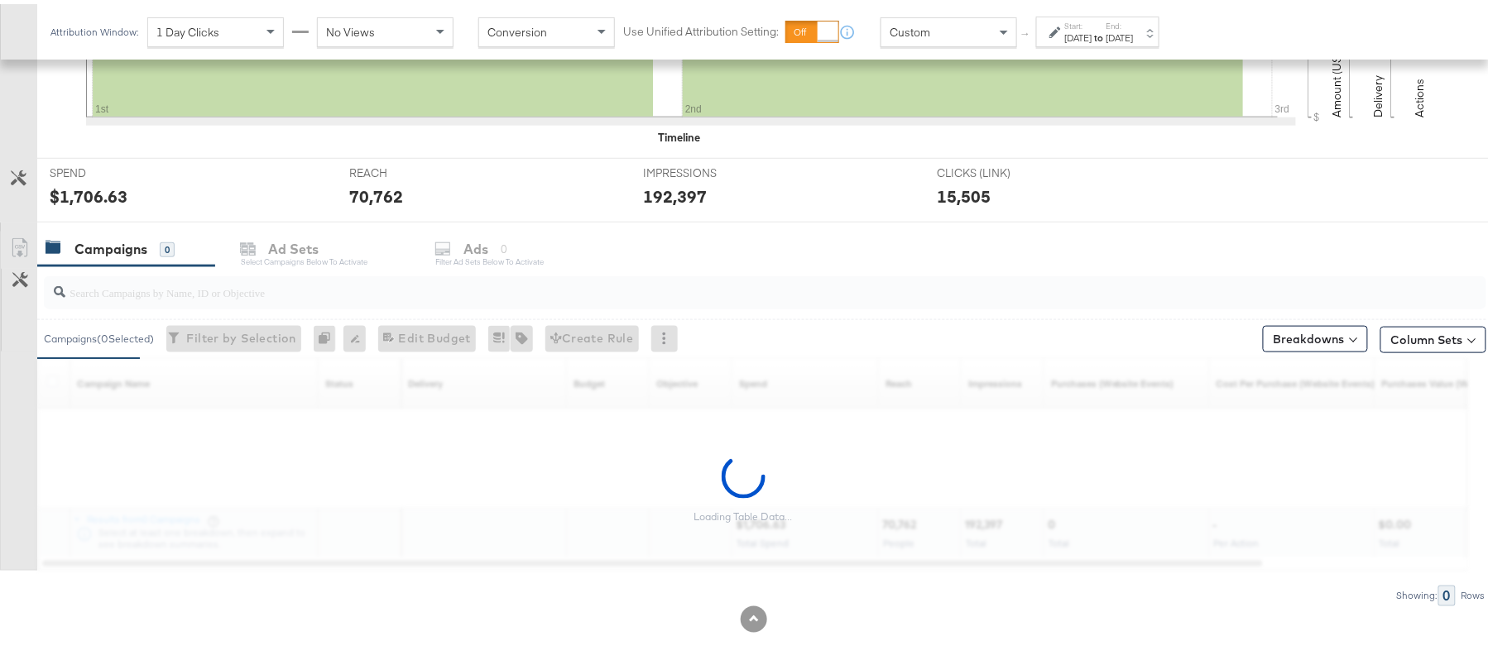
scroll to position [548, 0]
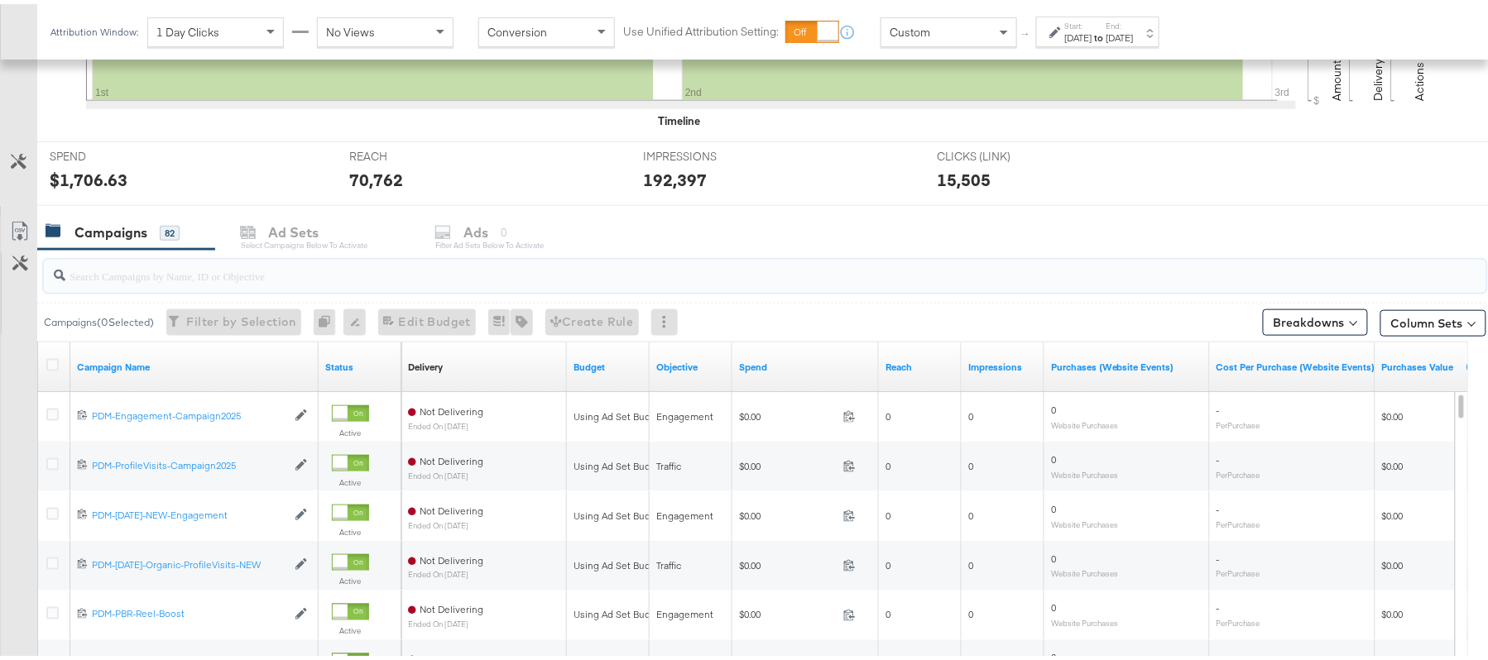
click at [215, 265] on input "search" at bounding box center [709, 265] width 1289 height 32
paste input "B2C_LAND_KC_RT_Sig_24"
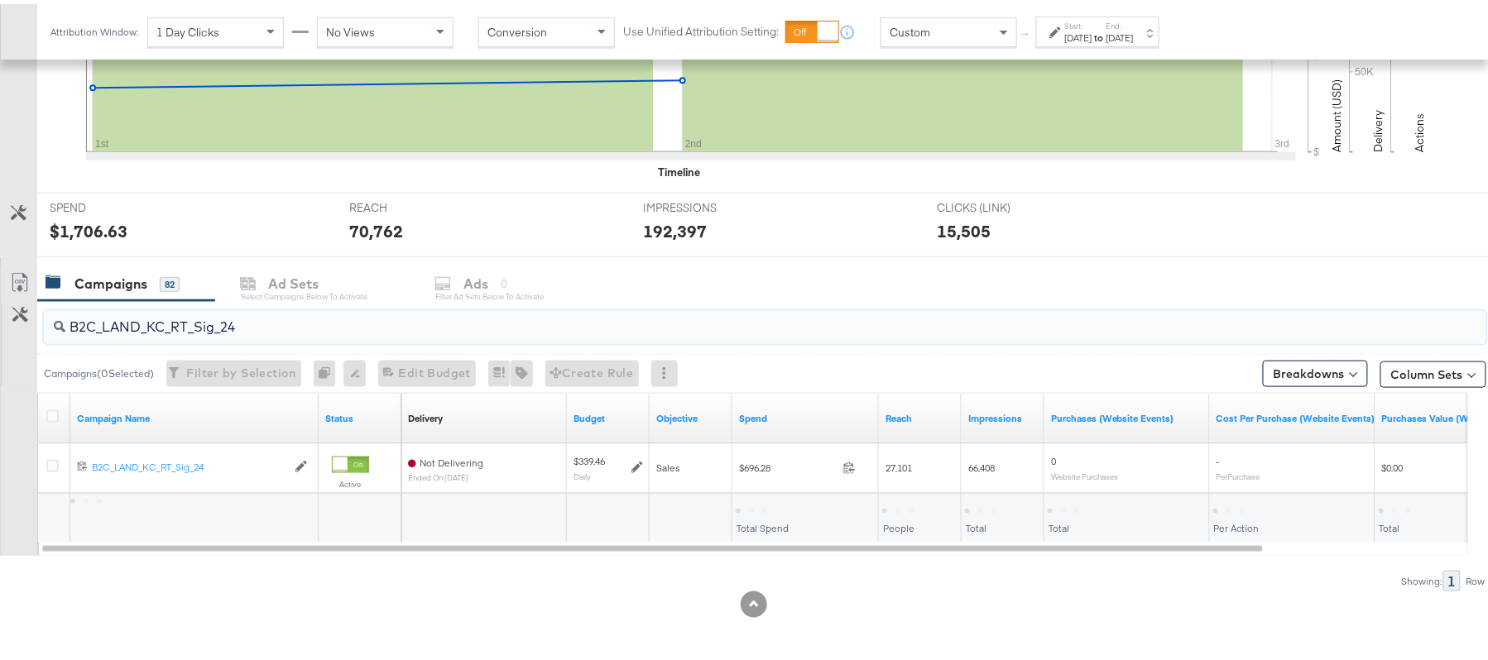
scroll to position [498, 0]
click at [752, 502] on div "$696.28" at bounding box center [760, 506] width 48 height 16
copy div "696.28"
click at [279, 315] on input "B2C_LAND_KC_RT_Sig_24" at bounding box center [709, 316] width 1289 height 32
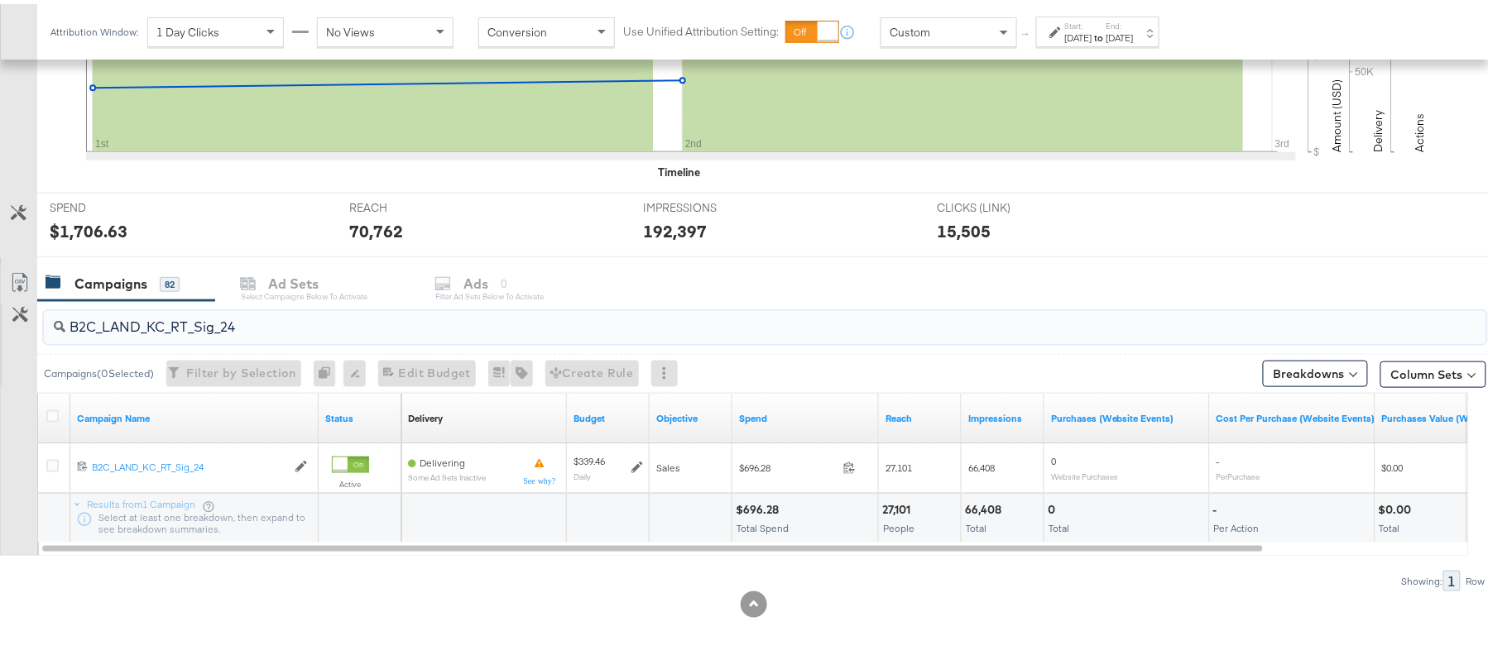
paste input "B_Ecommerce_KC_Retargeting_LW&LOA_Traffic"
click at [748, 505] on div "$37.13" at bounding box center [754, 506] width 36 height 16
copy div "37.13"
click at [306, 309] on input "B2B_Ecommerce_KC_Retargeting_LW&LOA_Traffic" at bounding box center [709, 316] width 1289 height 32
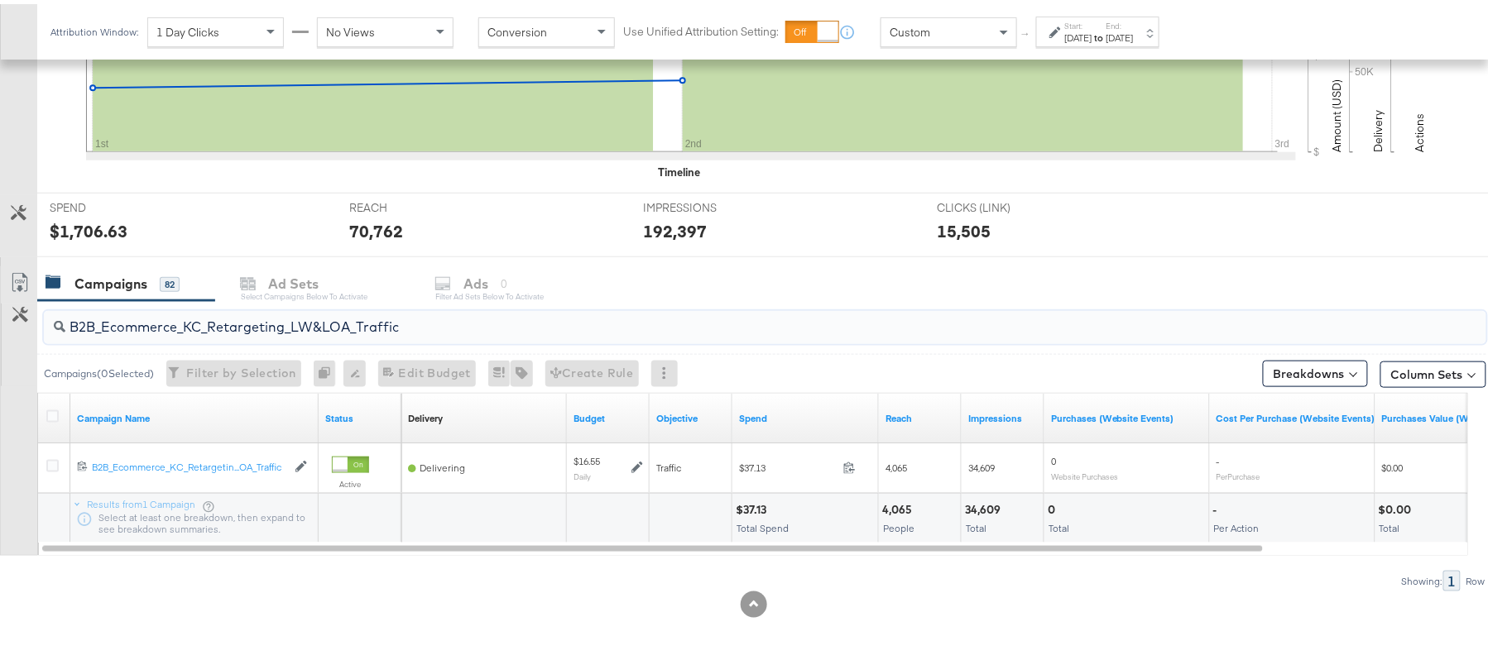
paste input "KC_Retargeting_Prospects & Clients_Conversions"
click at [747, 502] on div "$33.94" at bounding box center [756, 506] width 40 height 16
copy div "33.94"
click at [419, 333] on div "B2B_KC_Retargeting_Prospects & Clients_Conversions" at bounding box center [765, 323] width 1443 height 33
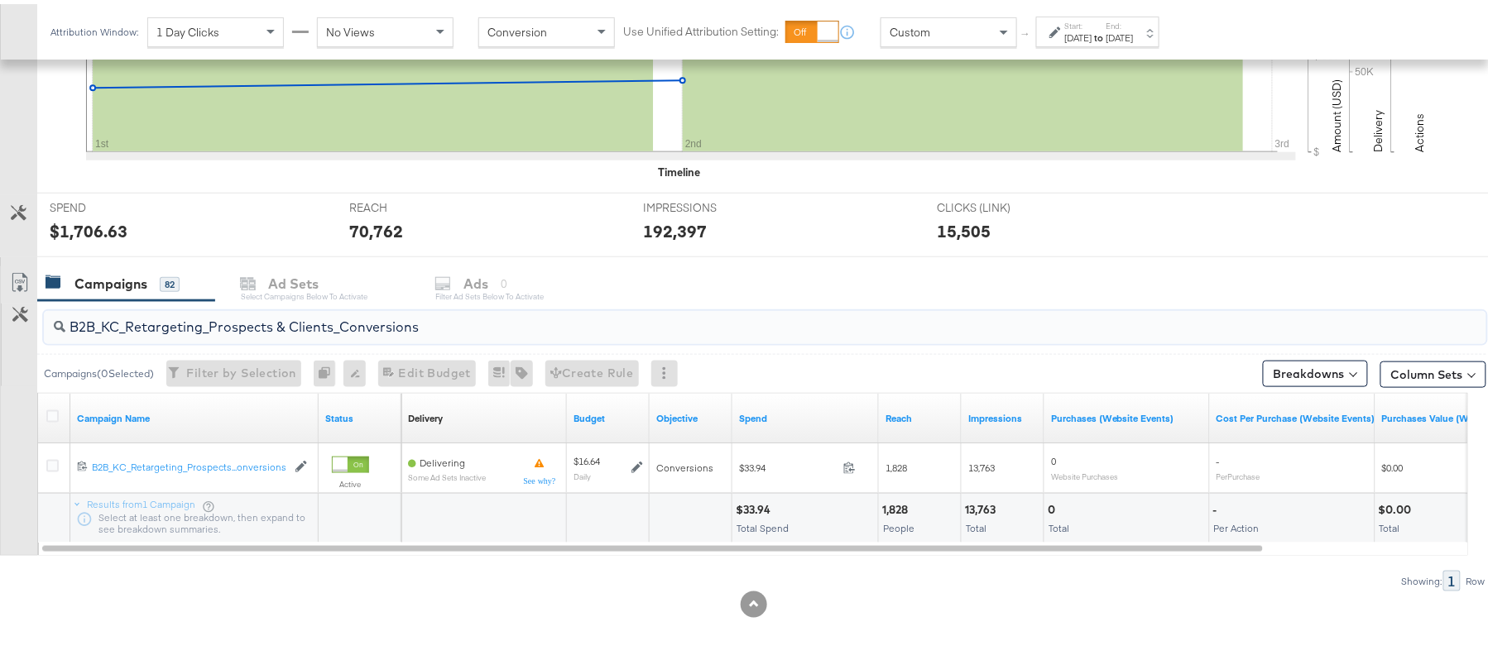
paste input "C_LAND_KC_Pros_Sig"
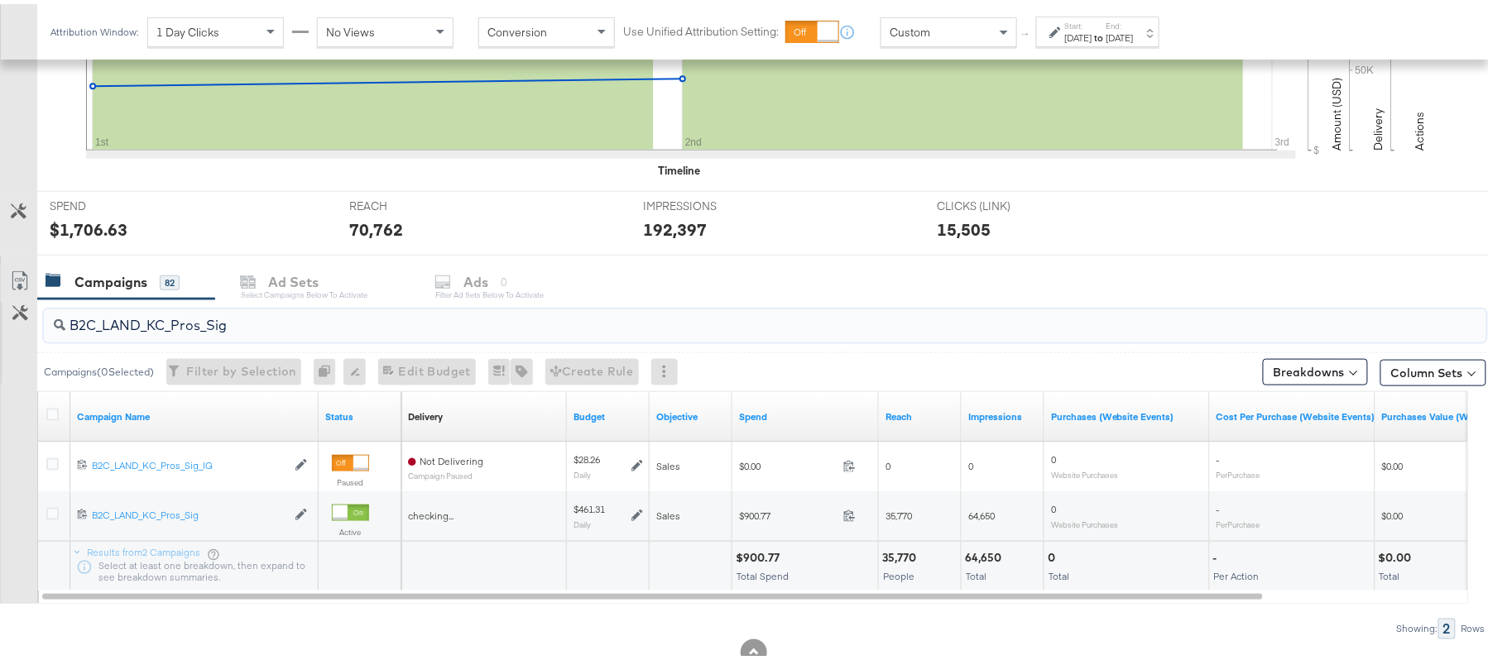
type input "B2C_LAND_KC_Pros_Sig"
click at [762, 551] on div "$900.77" at bounding box center [760, 554] width 49 height 16
copy div "900.77"
